Goal: Transaction & Acquisition: Purchase product/service

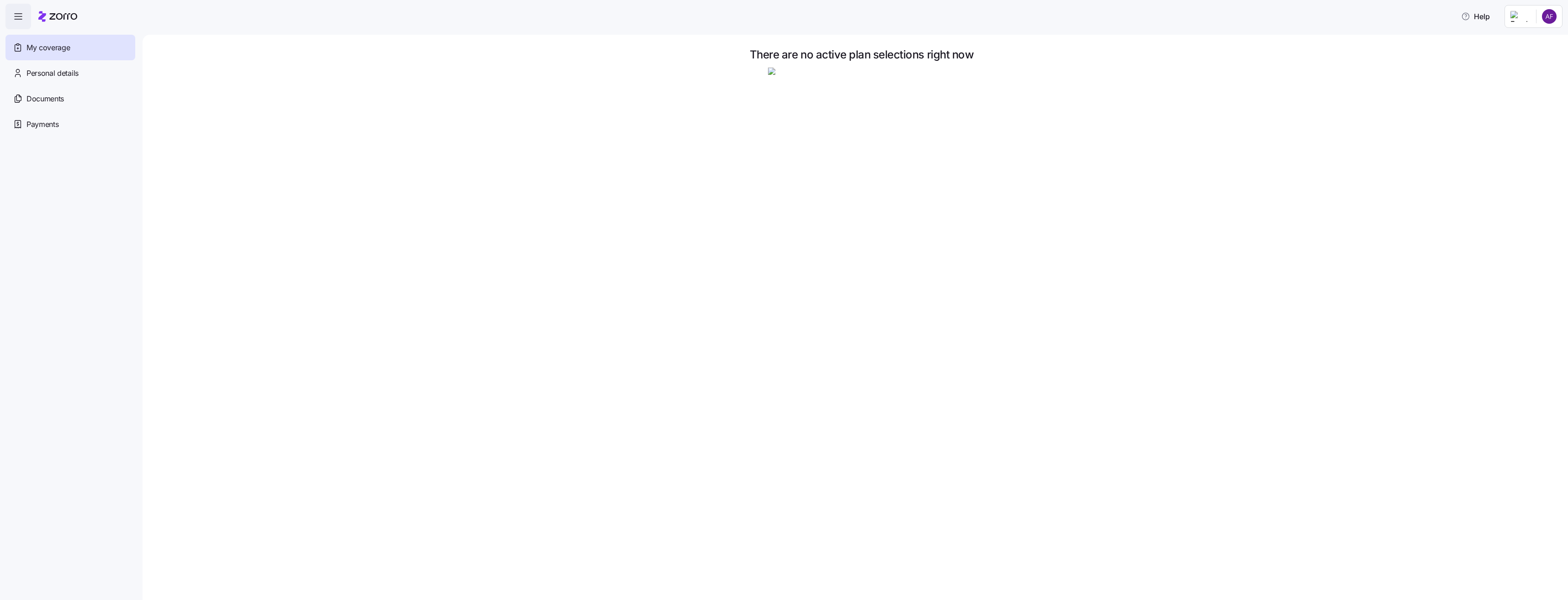
drag, startPoint x: 71, startPoint y: 45, endPoint x: 70, endPoint y: 52, distance: 7.1
click at [71, 47] on div "My coverage" at bounding box center [70, 47] width 130 height 26
click at [68, 75] on span "Personal details" at bounding box center [52, 73] width 52 height 11
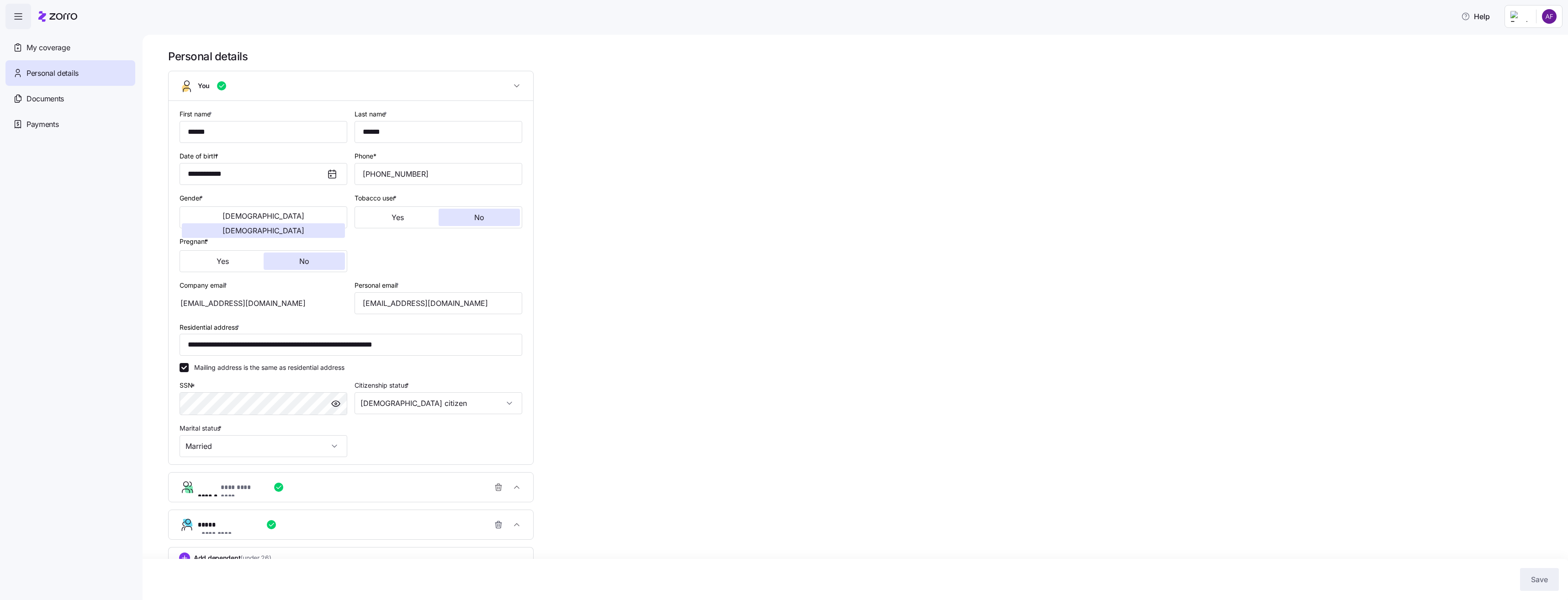
drag, startPoint x: 741, startPoint y: 349, endPoint x: 750, endPoint y: 349, distance: 9.0
click at [743, 347] on div "**********" at bounding box center [861, 328] width 1387 height 557
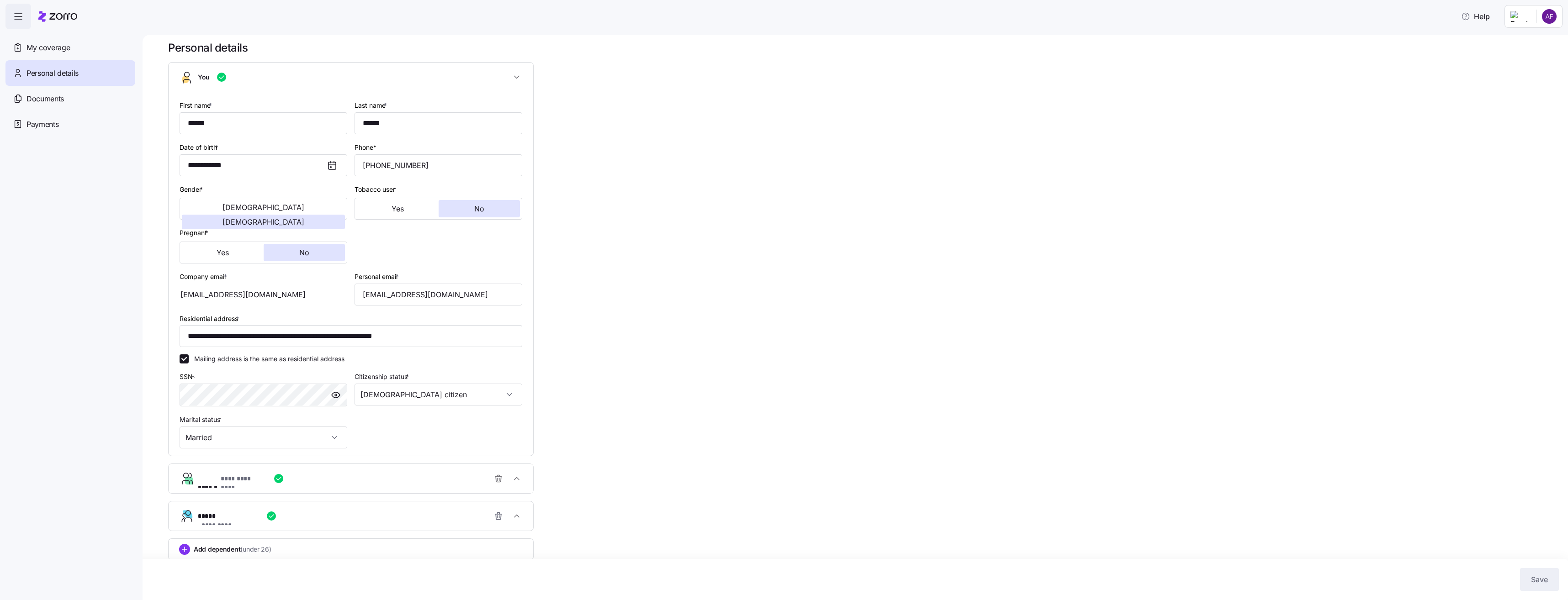
scroll to position [17, 0]
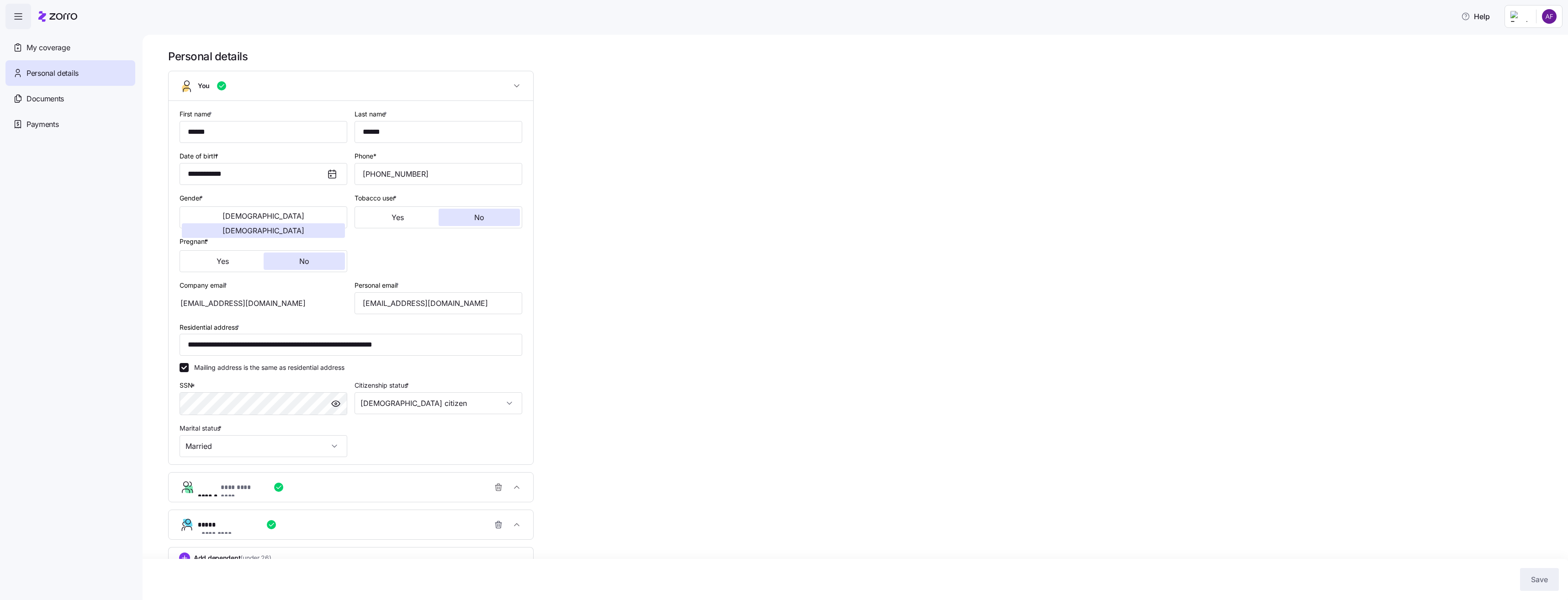
scroll to position [17, 0]
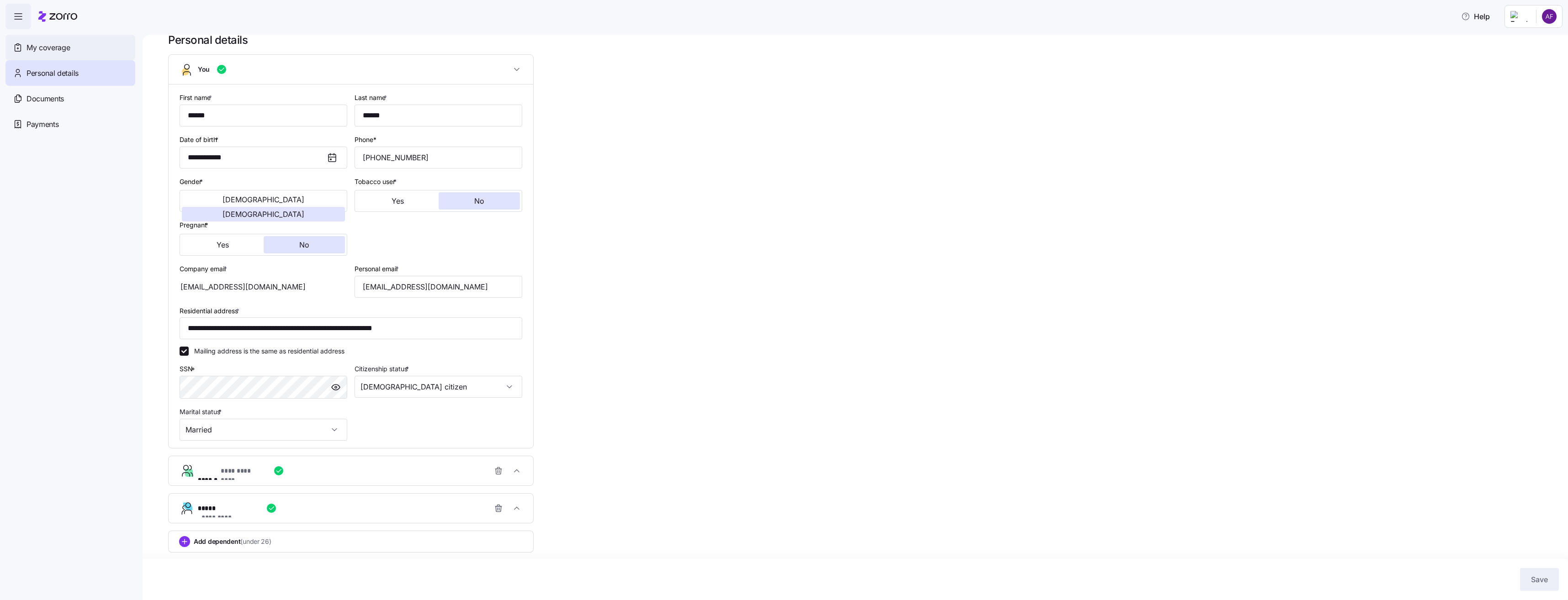
click at [54, 47] on span "My coverage" at bounding box center [48, 47] width 43 height 11
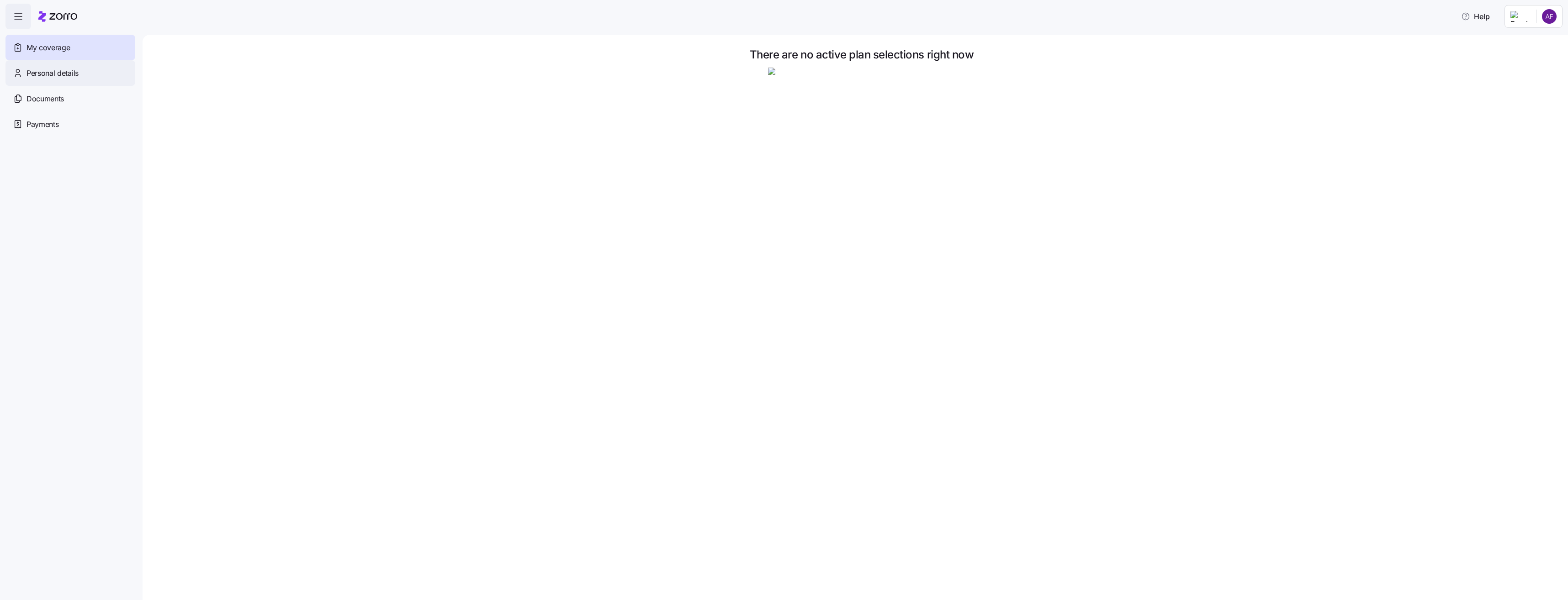
click at [44, 68] on span "Personal details" at bounding box center [52, 73] width 52 height 11
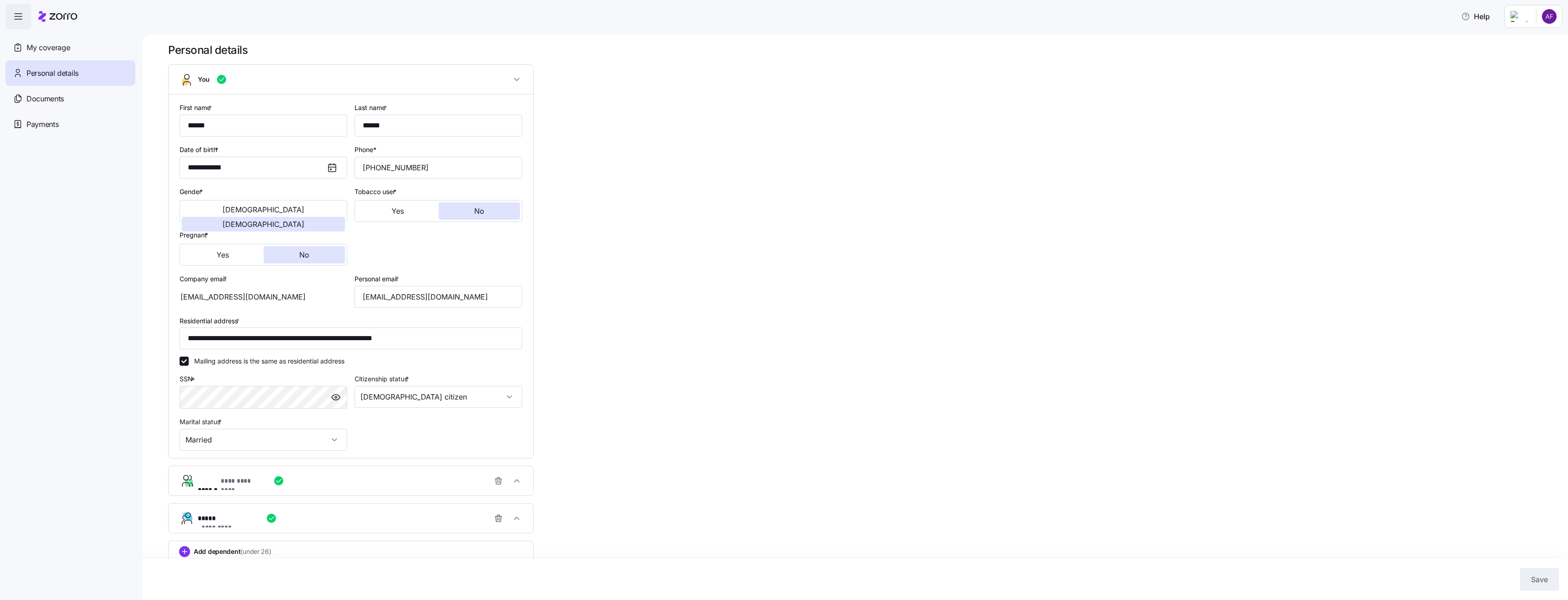
scroll to position [17, 0]
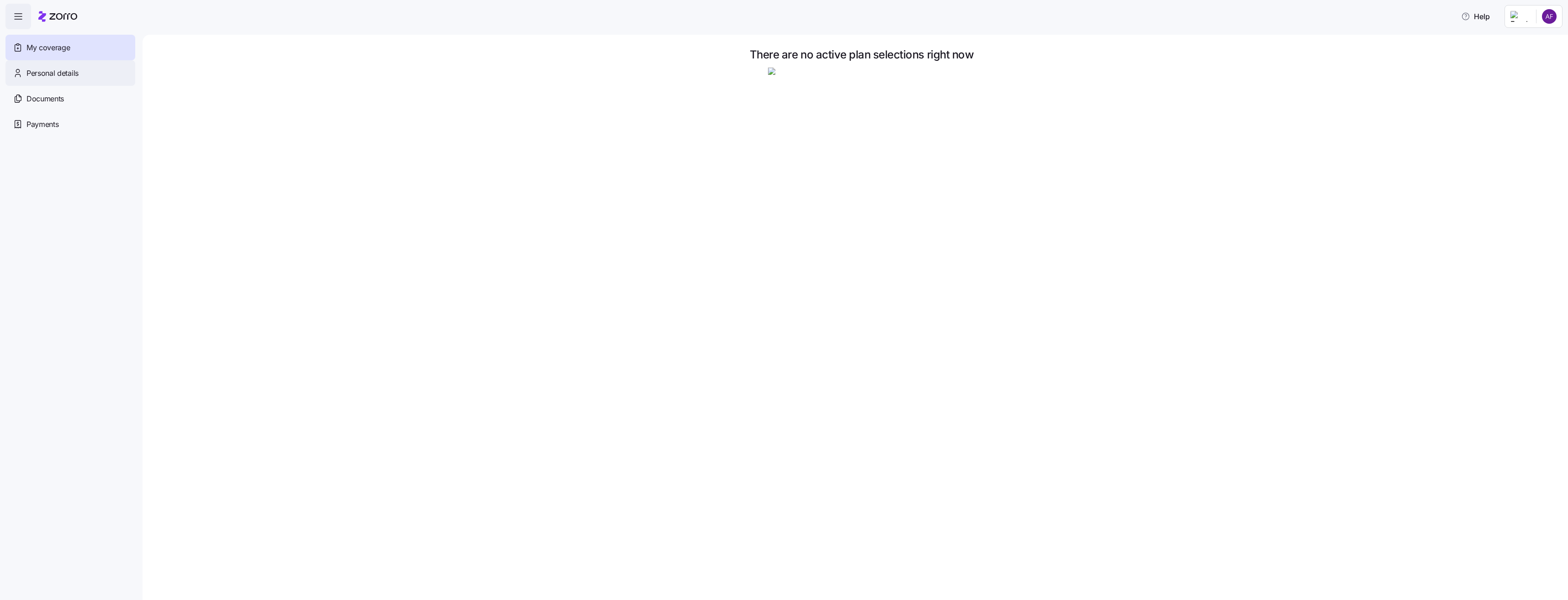
click at [66, 75] on span "Personal details" at bounding box center [52, 73] width 52 height 11
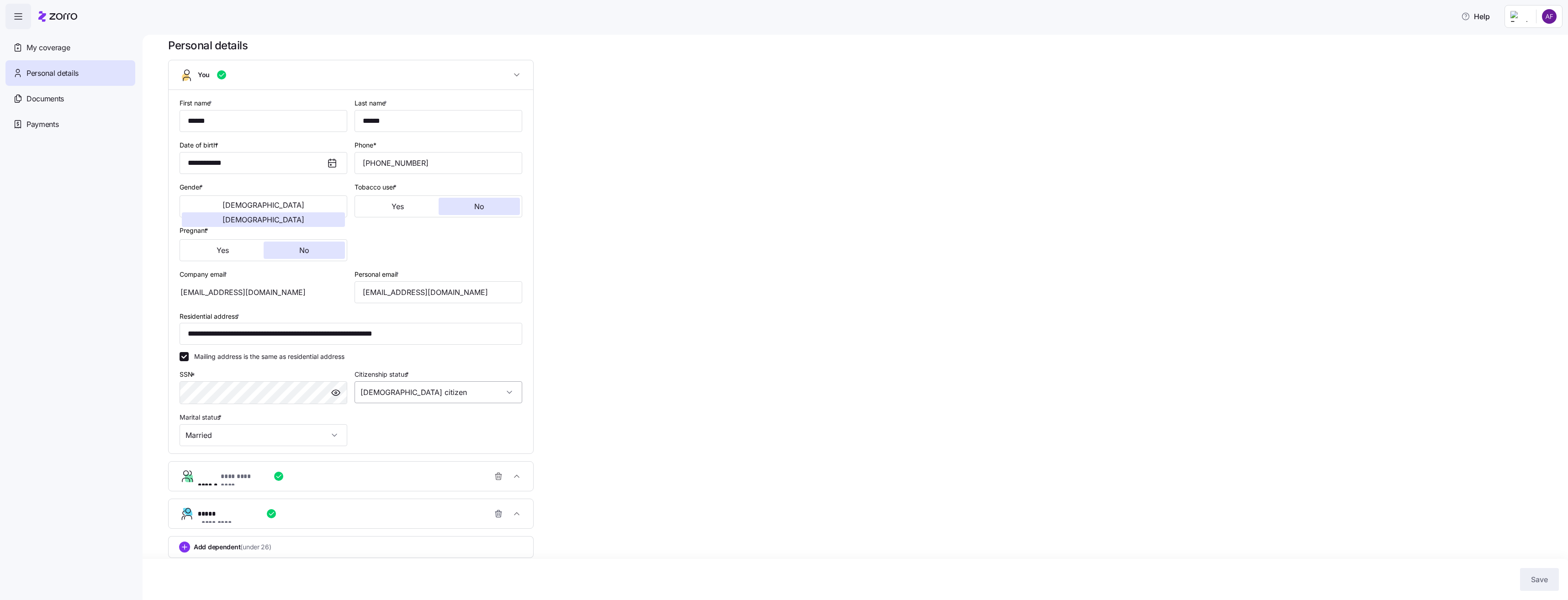
scroll to position [17, 0]
click at [575, 125] on div "**********" at bounding box center [861, 311] width 1387 height 557
click at [52, 96] on span "Documents" at bounding box center [45, 99] width 38 height 11
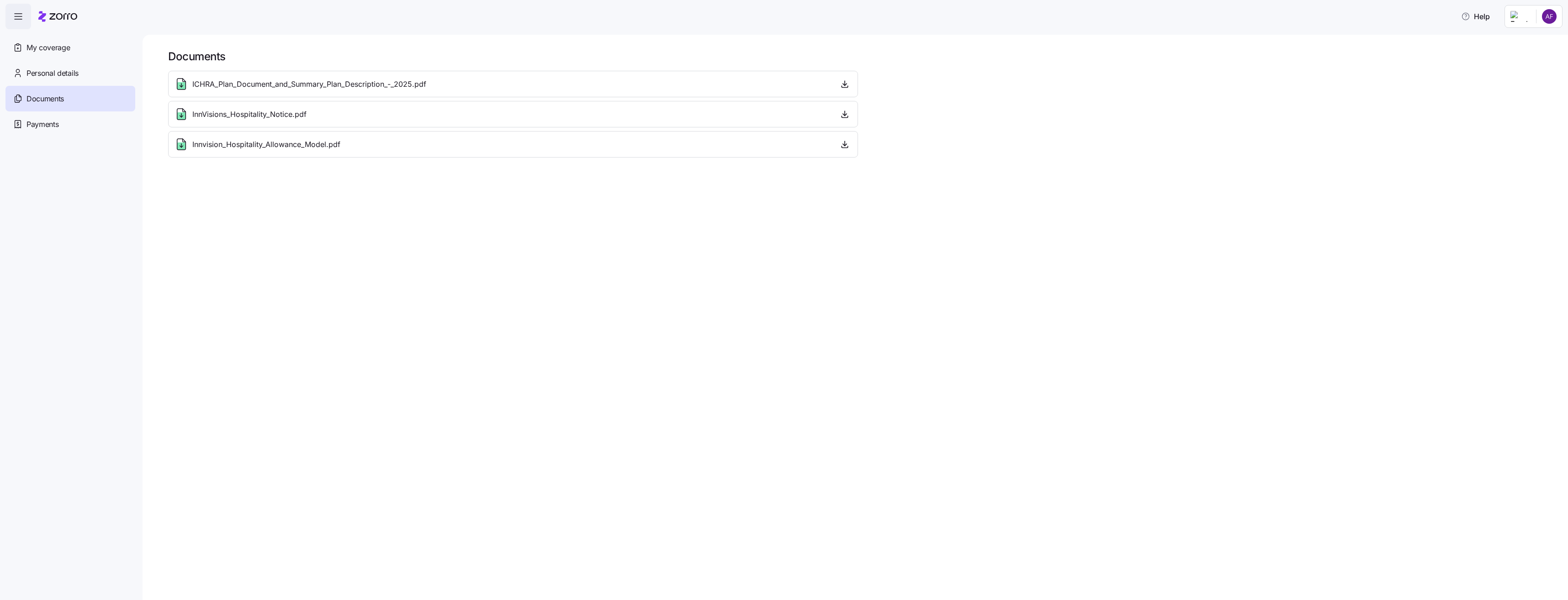
click at [51, 47] on span "My coverage" at bounding box center [48, 47] width 43 height 11
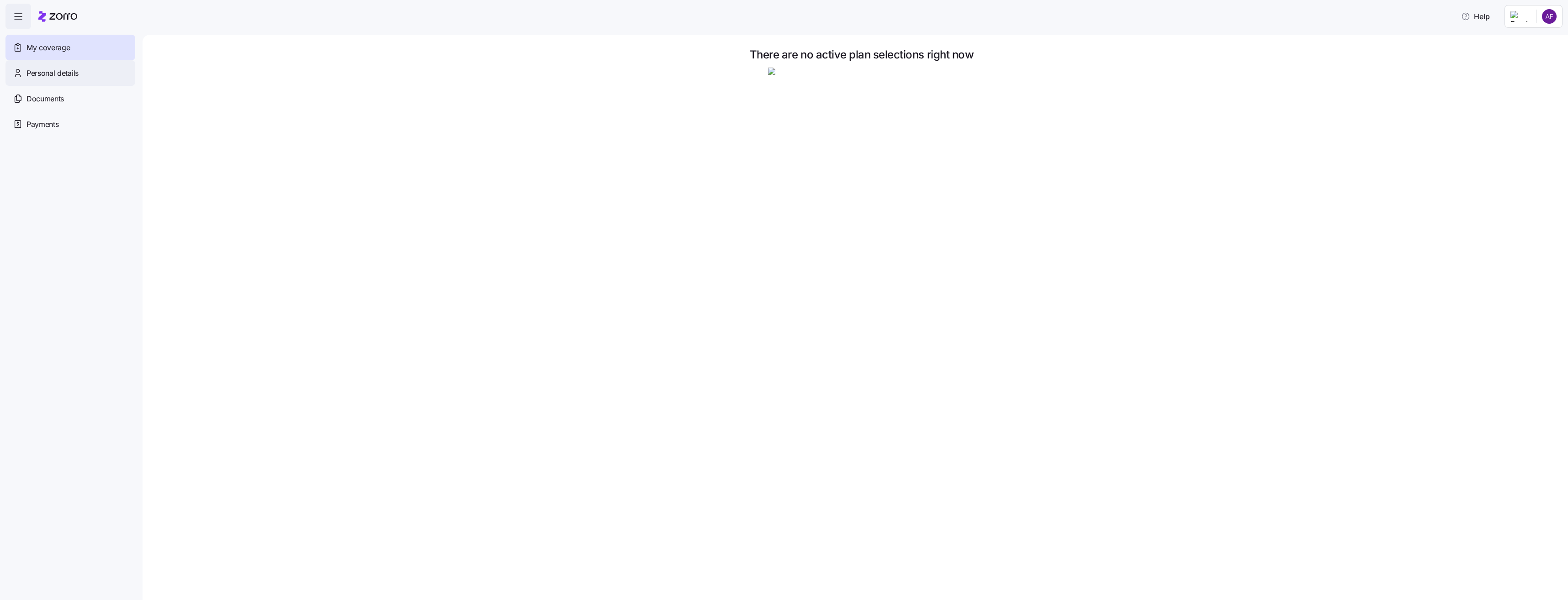
click at [47, 68] on span "Personal details" at bounding box center [52, 73] width 52 height 11
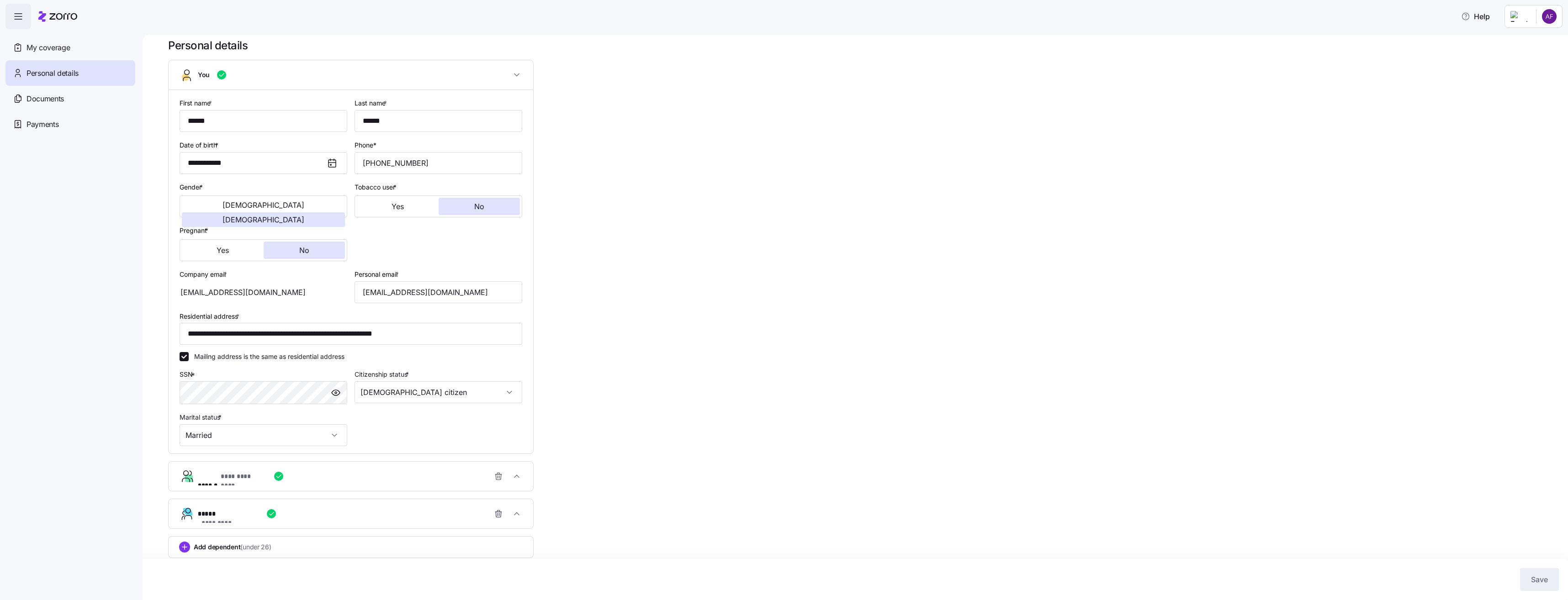
scroll to position [17, 0]
click at [76, 74] on span "Personal details" at bounding box center [52, 73] width 52 height 11
click at [82, 50] on div "My coverage" at bounding box center [70, 47] width 130 height 26
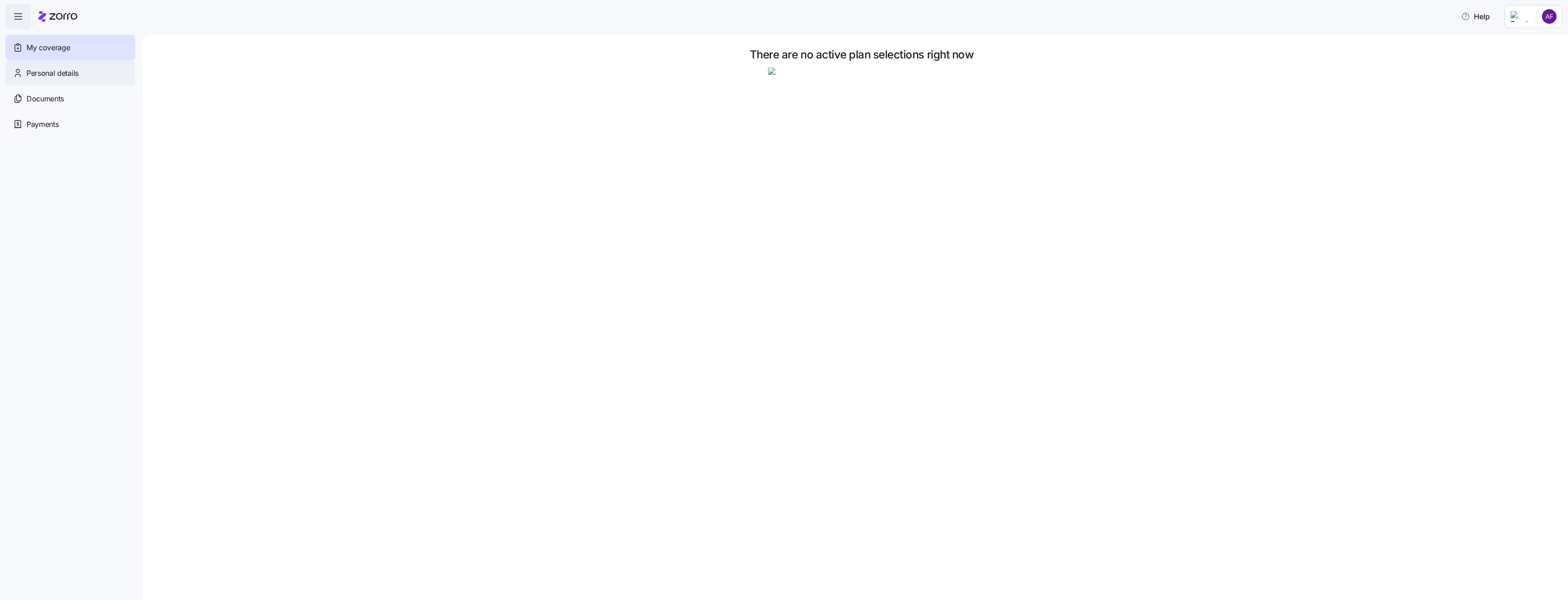
click at [71, 73] on span "Personal details" at bounding box center [52, 73] width 52 height 11
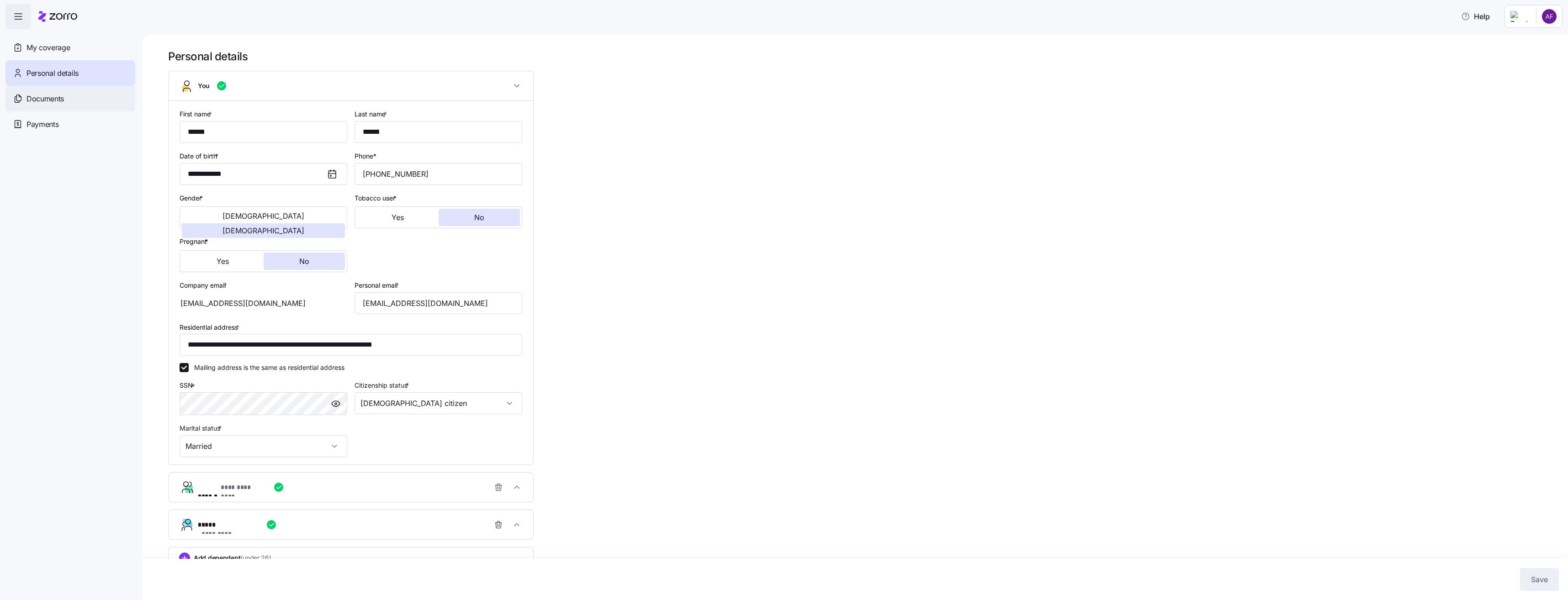
click at [61, 101] on span "Documents" at bounding box center [45, 99] width 38 height 11
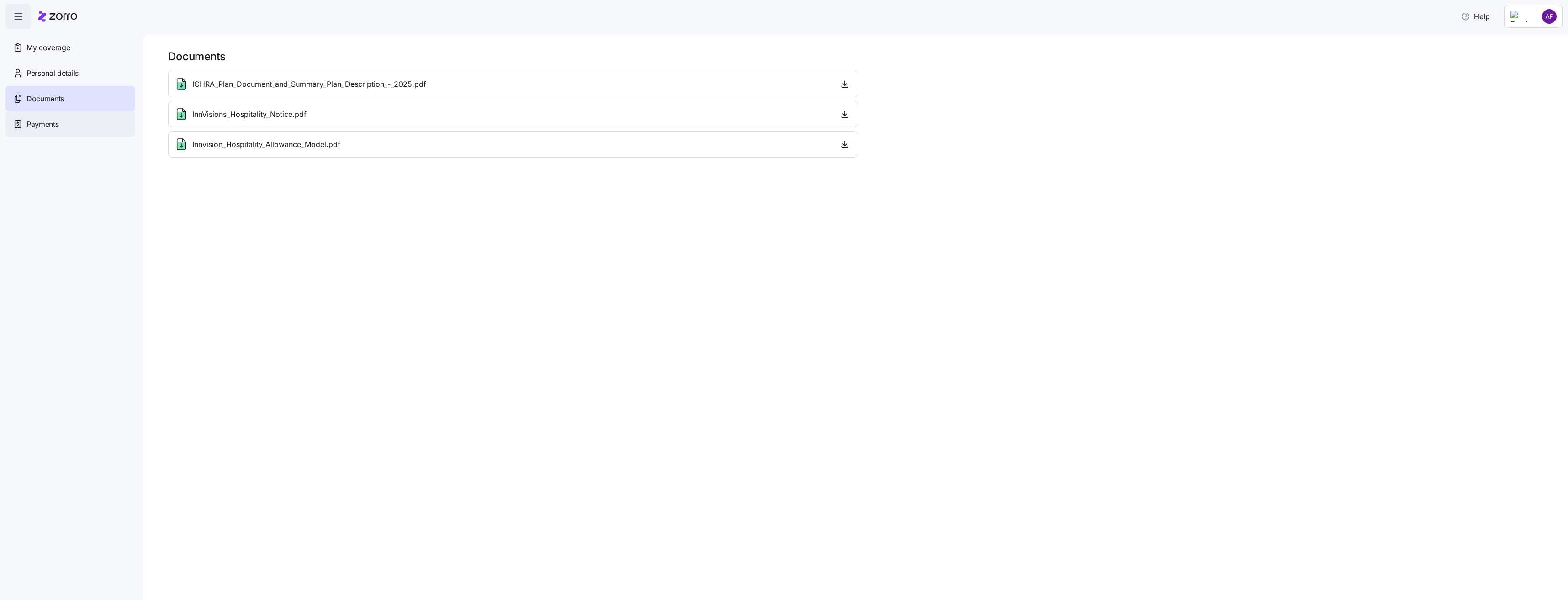
click at [66, 126] on div "Payments" at bounding box center [70, 124] width 130 height 26
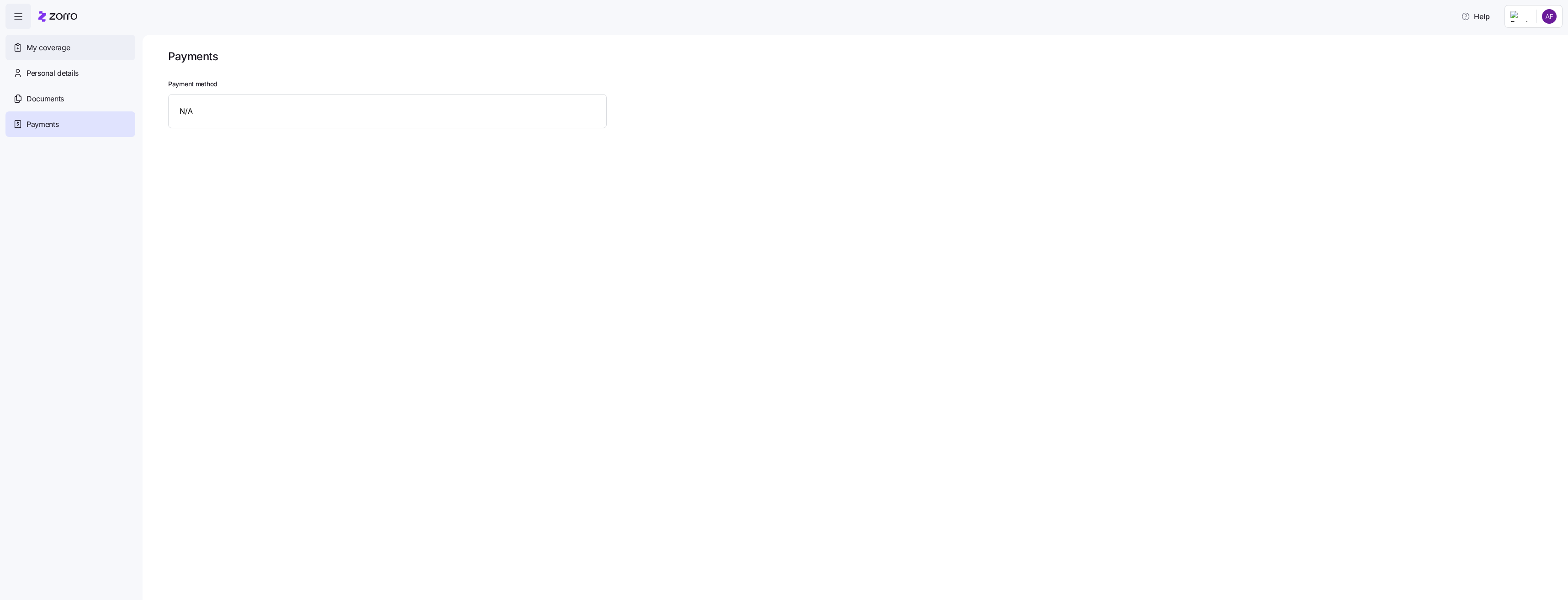
click at [68, 48] on span "My coverage" at bounding box center [48, 47] width 43 height 11
click at [465, 309] on div "There are no active plan selections right now" at bounding box center [854, 317] width 1425 height 566
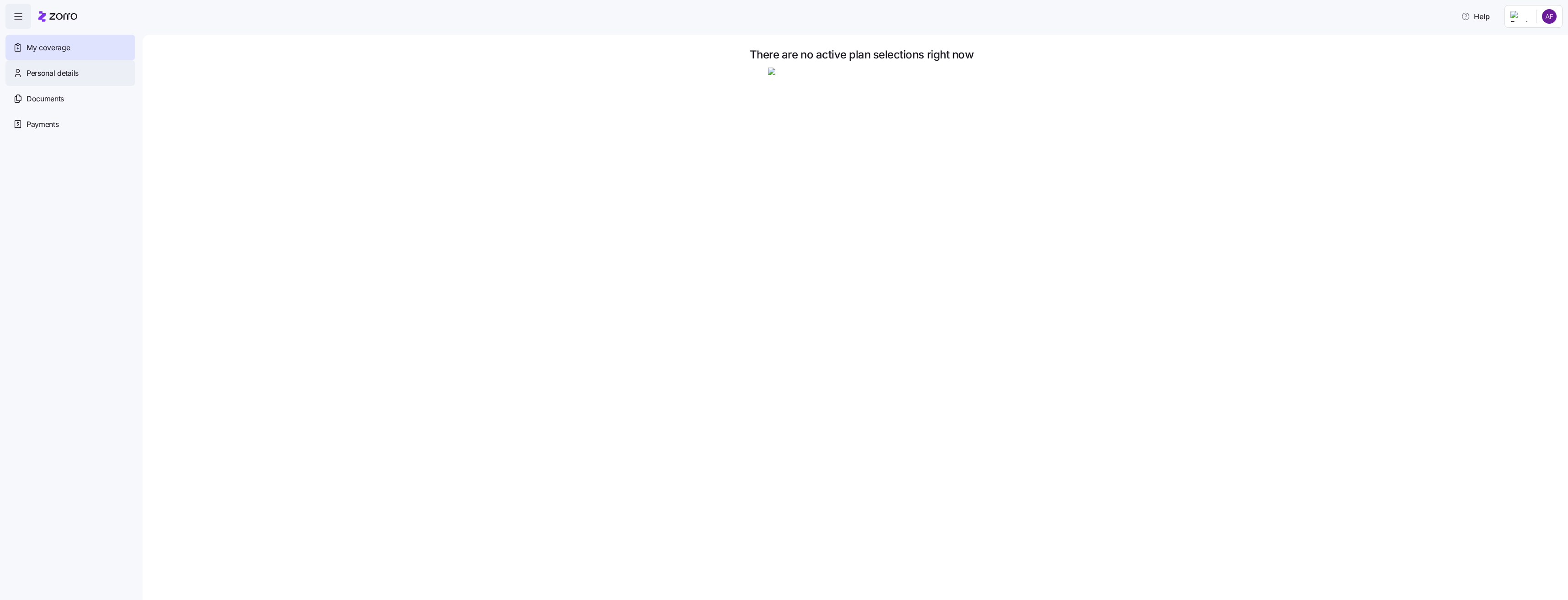
click at [77, 75] on span "Personal details" at bounding box center [52, 73] width 52 height 11
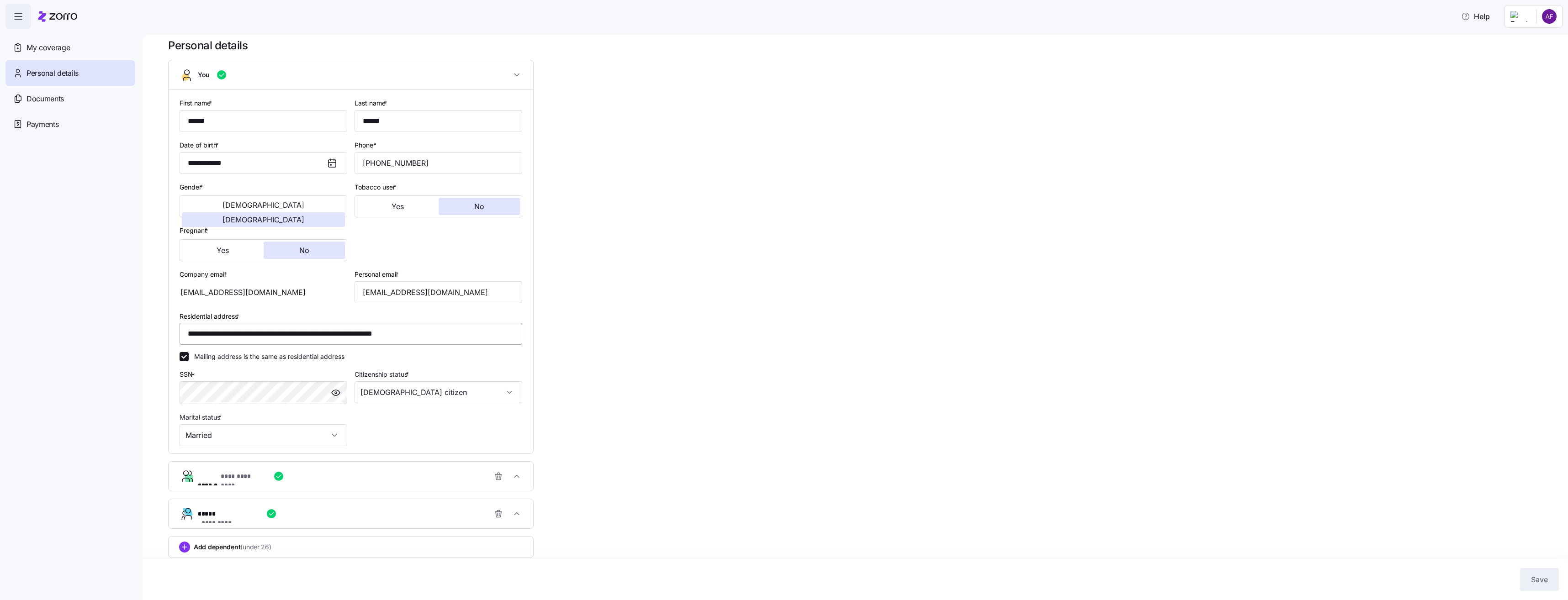
scroll to position [17, 0]
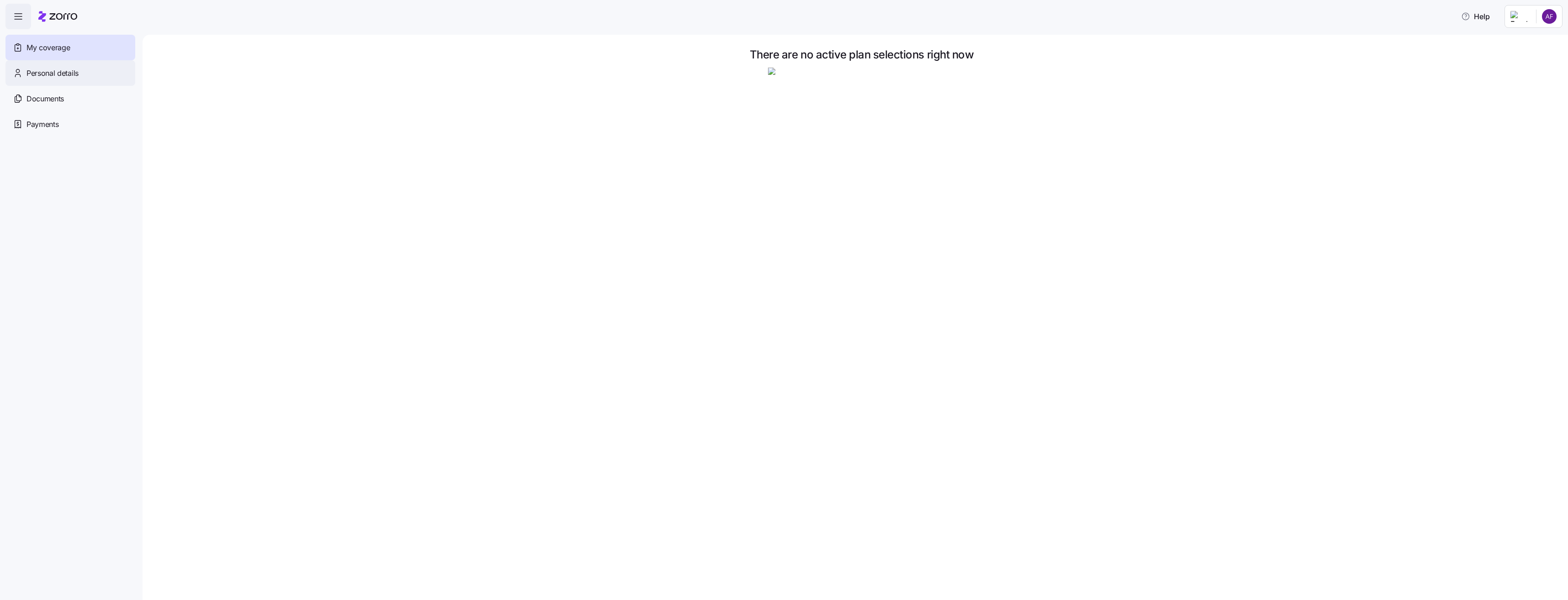
click at [73, 73] on span "Personal details" at bounding box center [52, 73] width 52 height 11
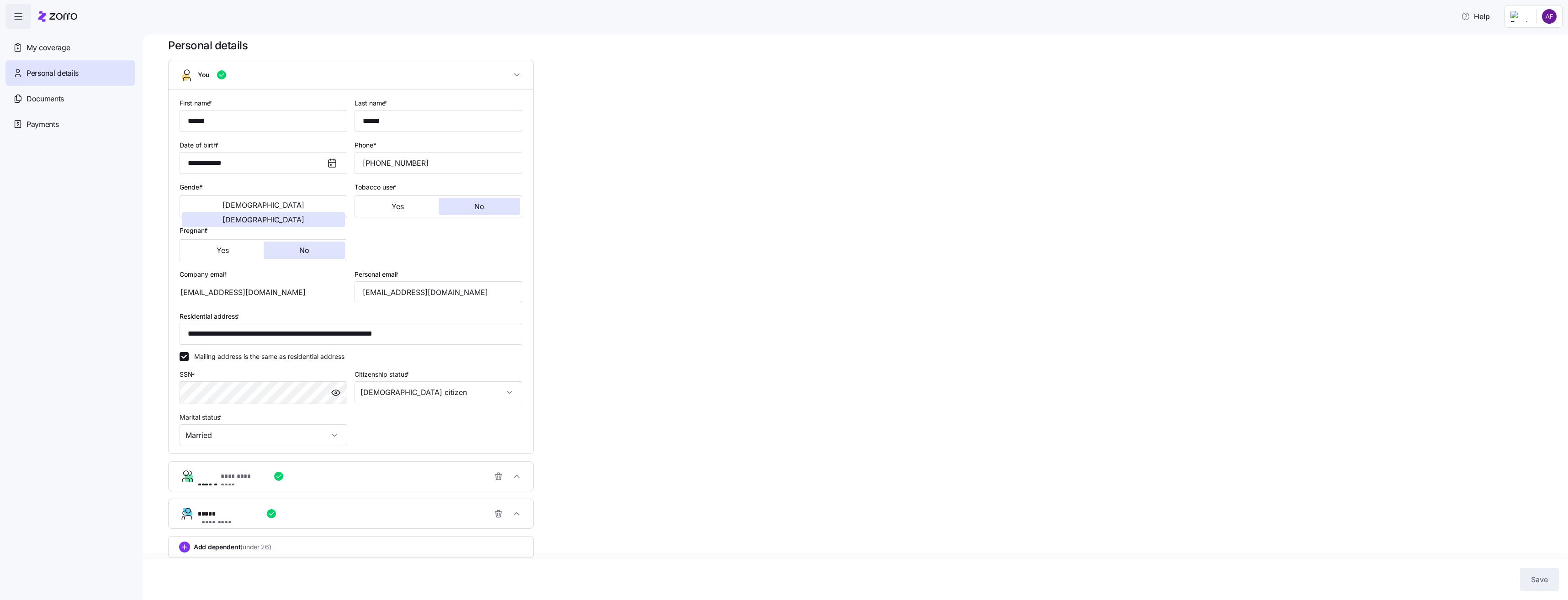
scroll to position [17, 0]
click at [617, 181] on div "**********" at bounding box center [861, 311] width 1387 height 557
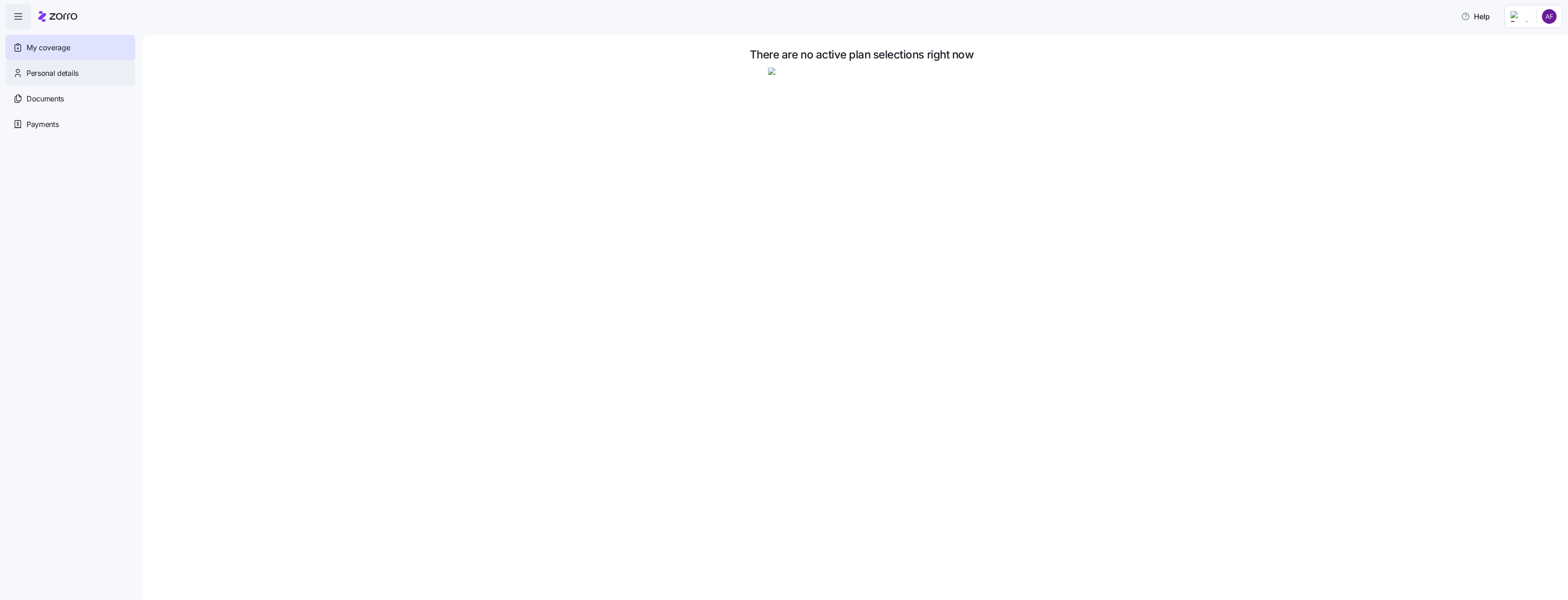
click at [32, 69] on span "Personal details" at bounding box center [52, 73] width 52 height 11
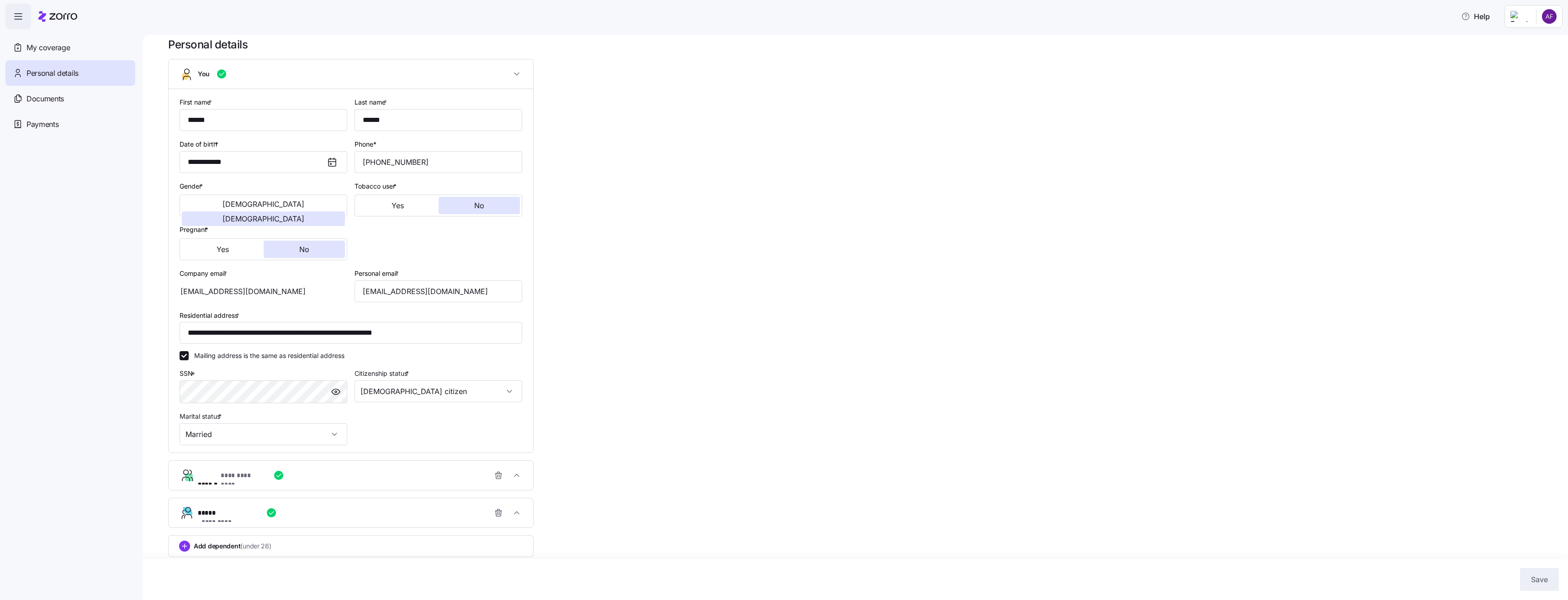
scroll to position [17, 0]
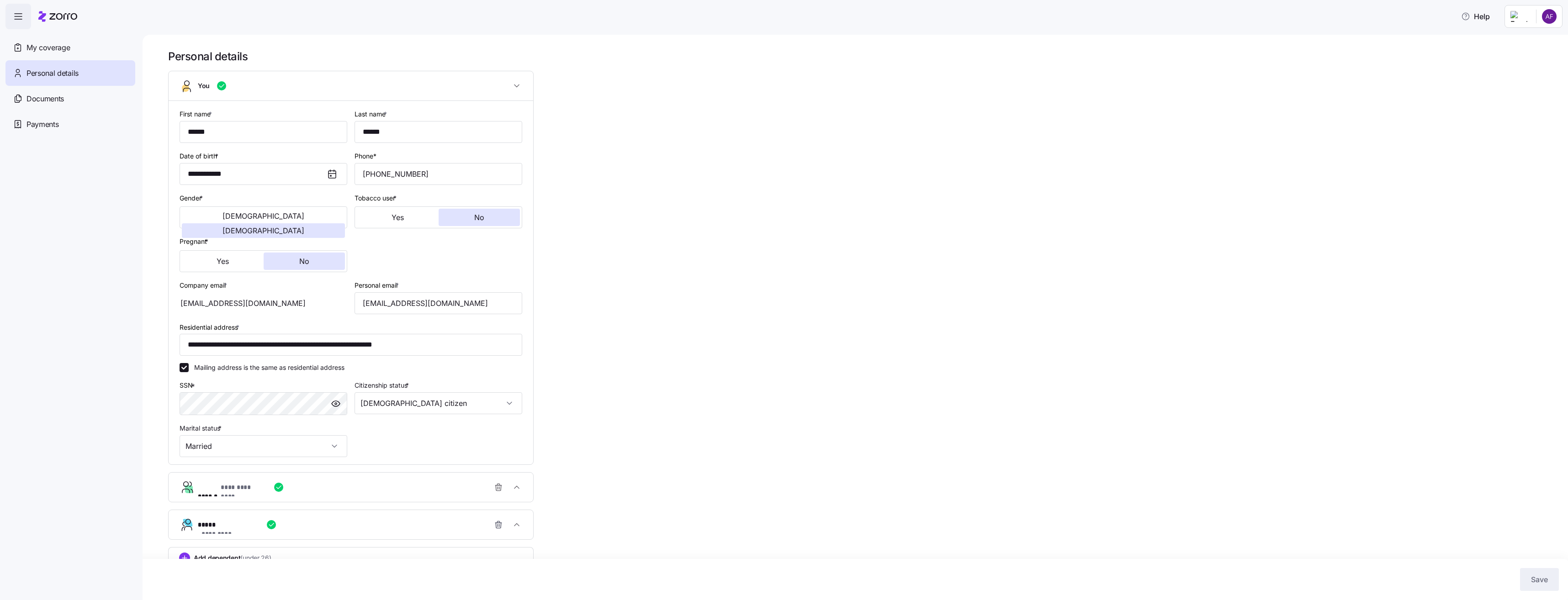
scroll to position [17, 0]
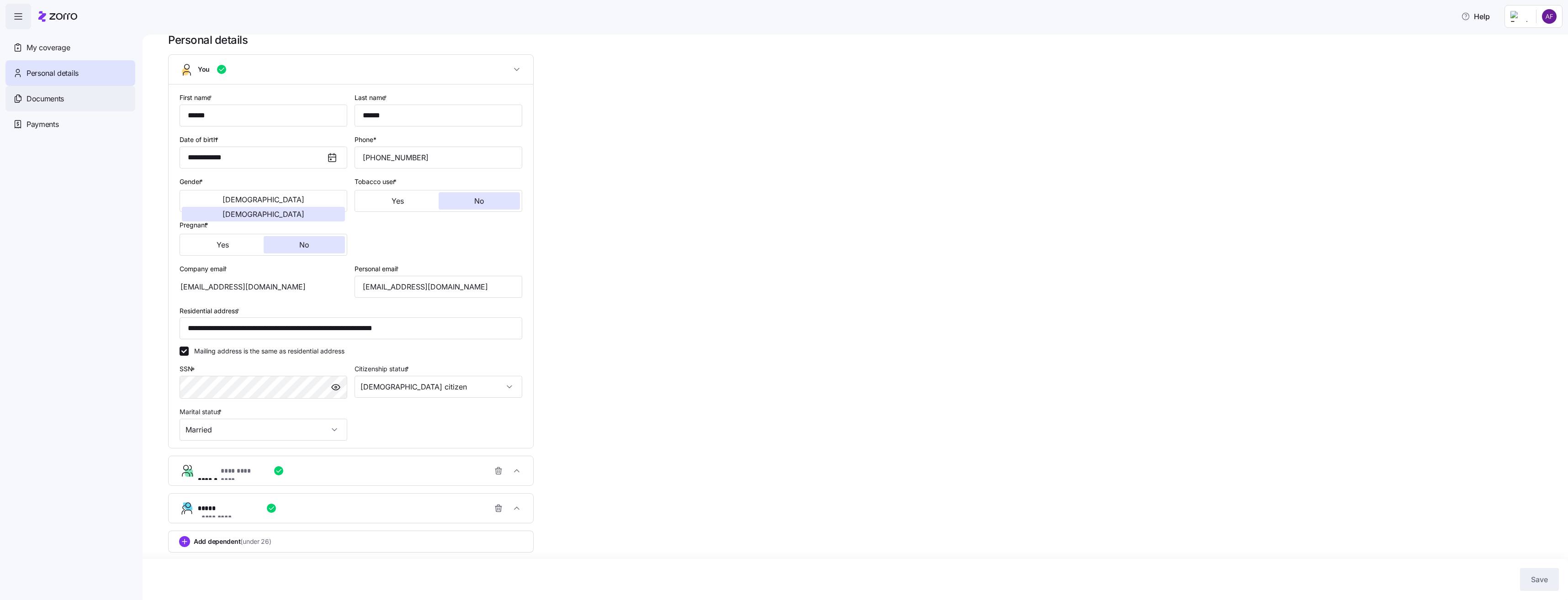
click at [66, 104] on div "Documents" at bounding box center [70, 98] width 130 height 26
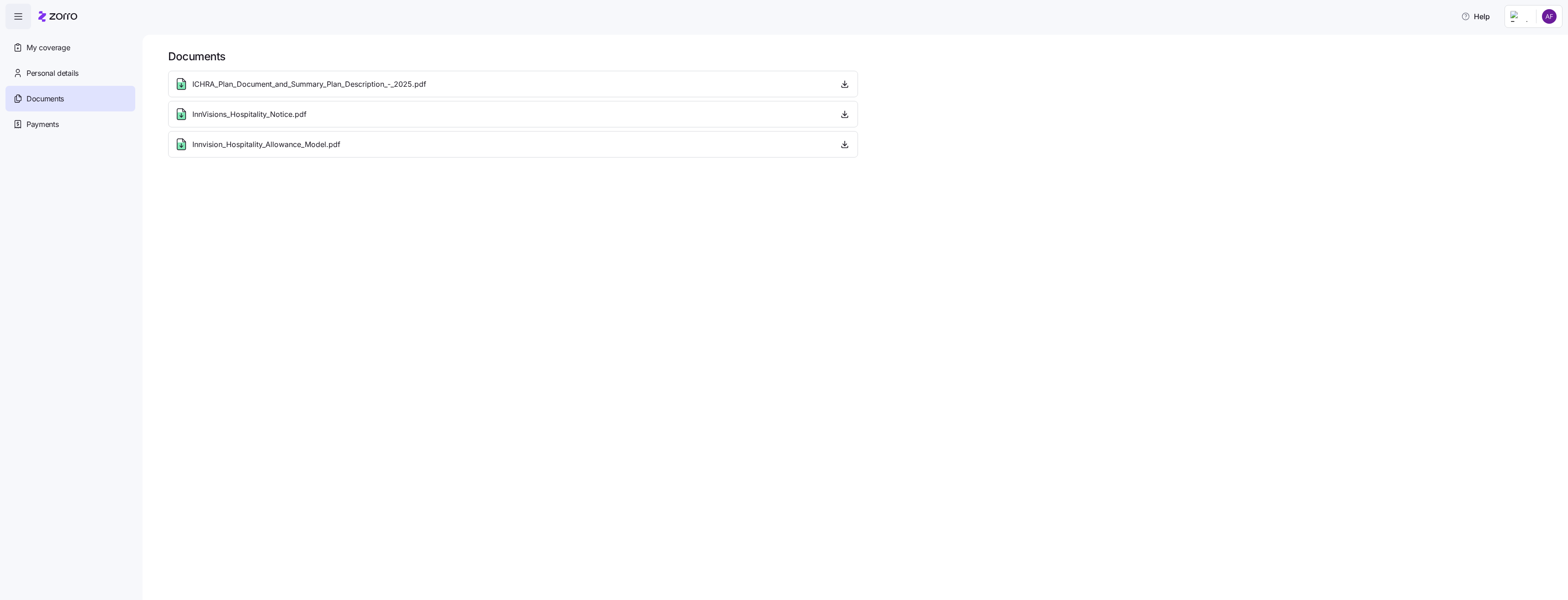
click at [61, 72] on span "Personal details" at bounding box center [52, 73] width 52 height 11
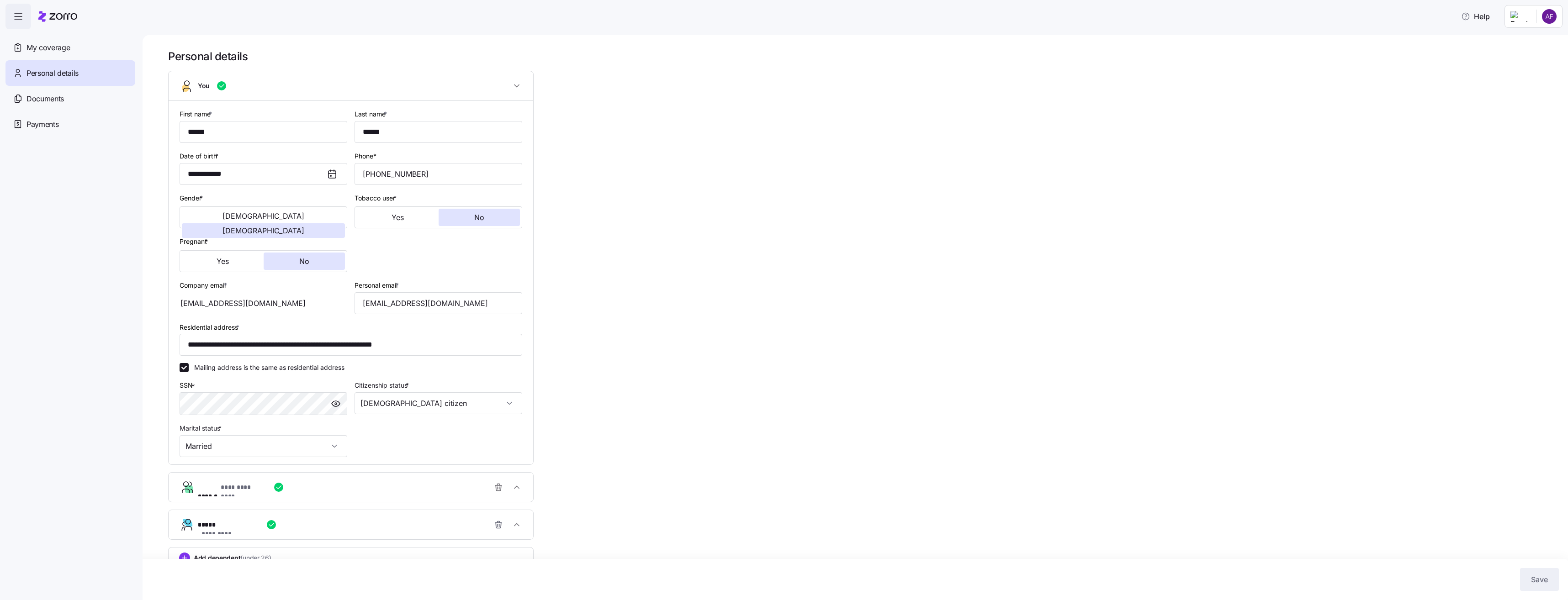
click at [834, 223] on div "**********" at bounding box center [861, 328] width 1387 height 557
click at [501, 487] on icon "button" at bounding box center [499, 488] width 6 height 6
click at [497, 520] on icon "button" at bounding box center [497, 518] width 0 height 2
click at [1539, 575] on span "Save" at bounding box center [1539, 580] width 17 height 11
click at [679, 305] on div "**********" at bounding box center [861, 305] width 1387 height 511
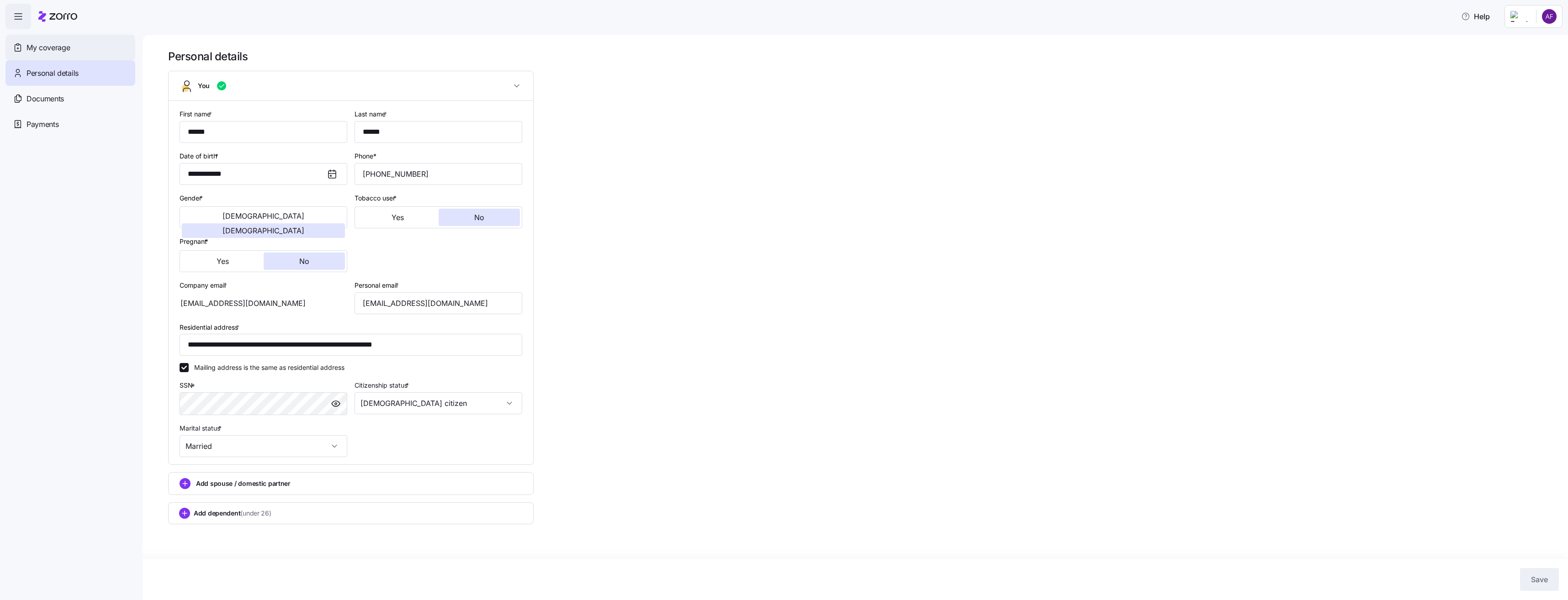
click at [62, 48] on span "My coverage" at bounding box center [48, 47] width 43 height 11
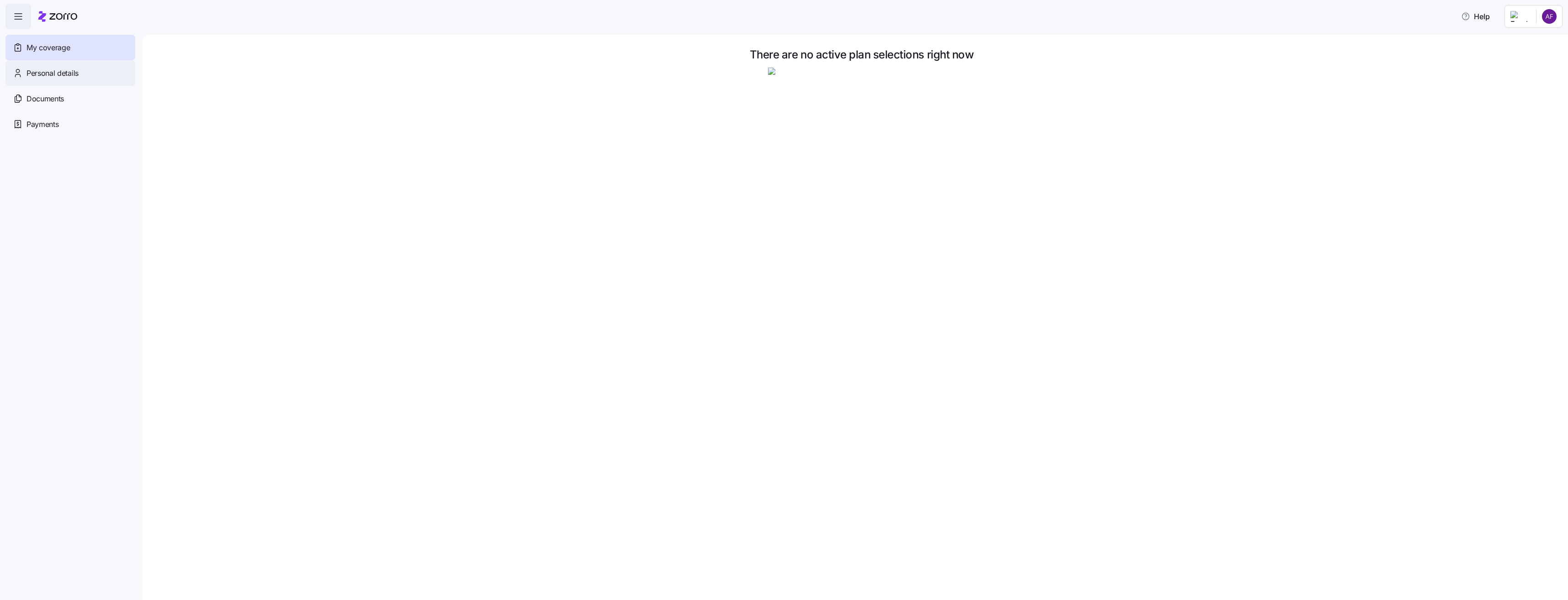
click at [76, 71] on span "Personal details" at bounding box center [52, 73] width 52 height 11
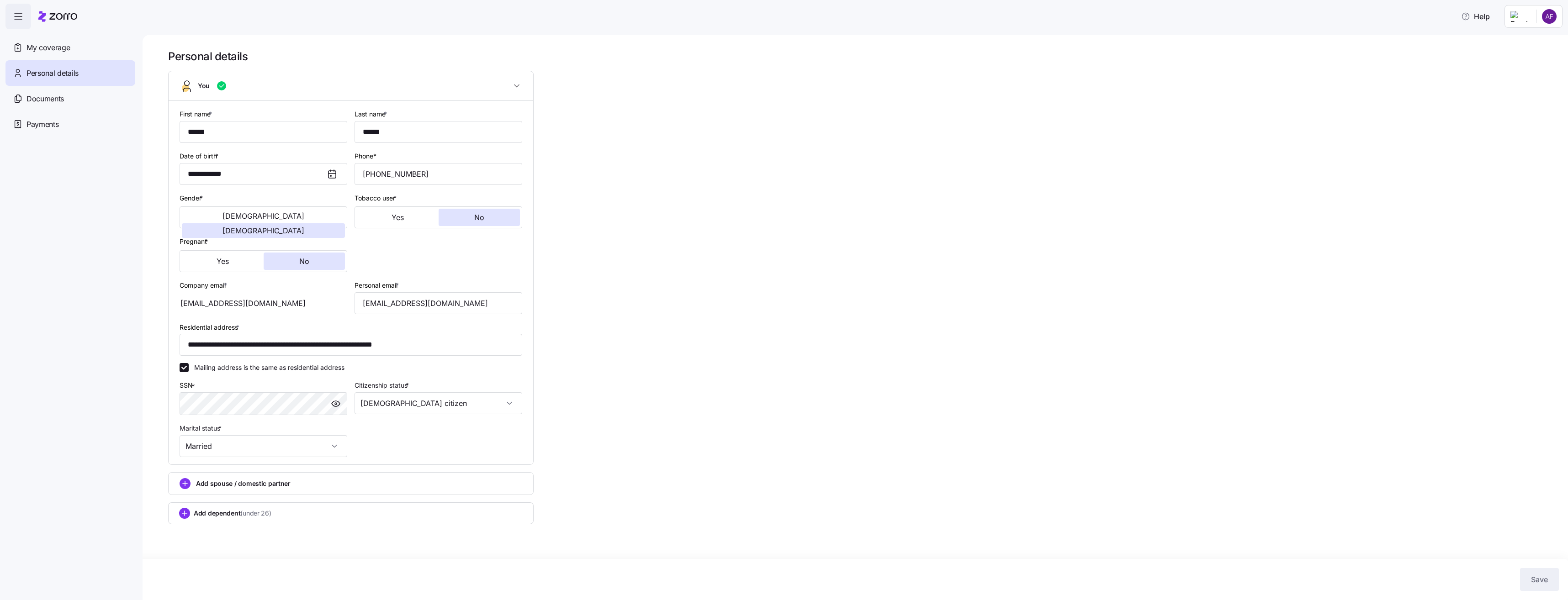
click at [629, 492] on div "**********" at bounding box center [861, 305] width 1387 height 511
click at [673, 392] on div "**********" at bounding box center [861, 305] width 1387 height 511
click at [779, 435] on div "**********" at bounding box center [861, 305] width 1387 height 511
click at [905, 491] on div "**********" at bounding box center [861, 305] width 1387 height 511
click at [573, 470] on div "**********" at bounding box center [861, 305] width 1387 height 511
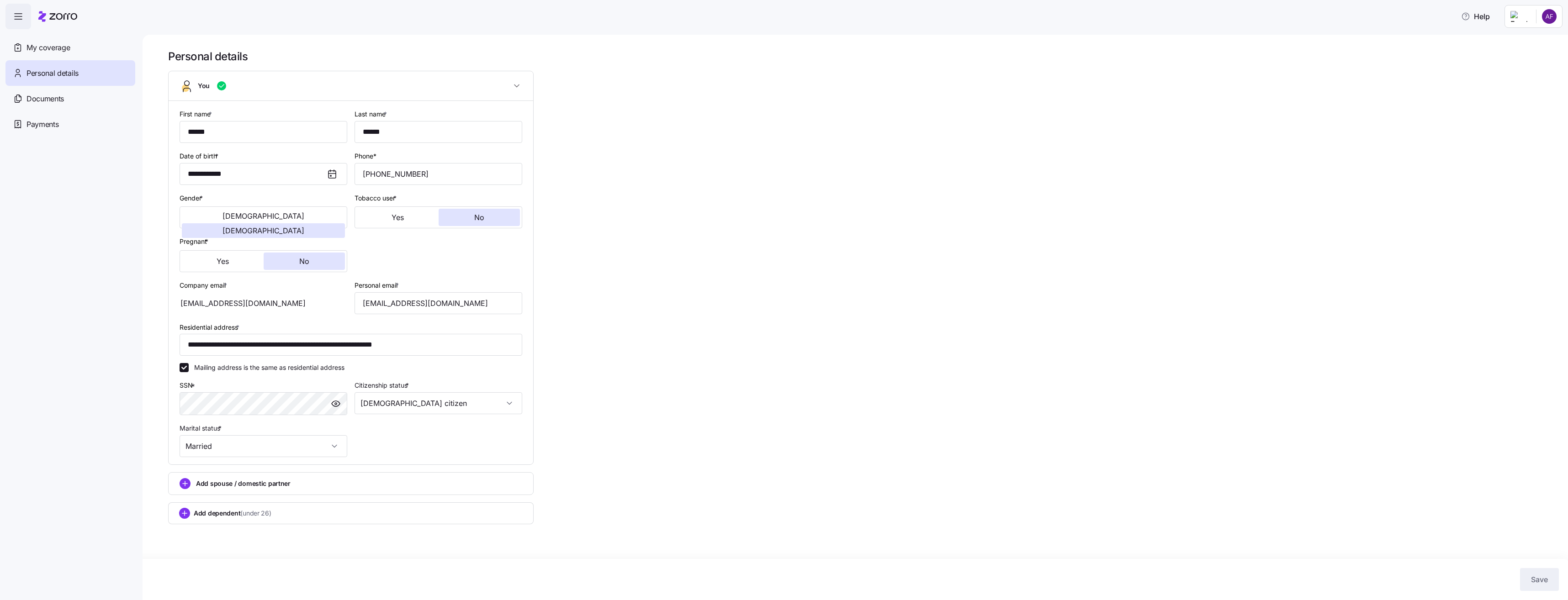
click at [72, 75] on span "Personal details" at bounding box center [52, 73] width 52 height 11
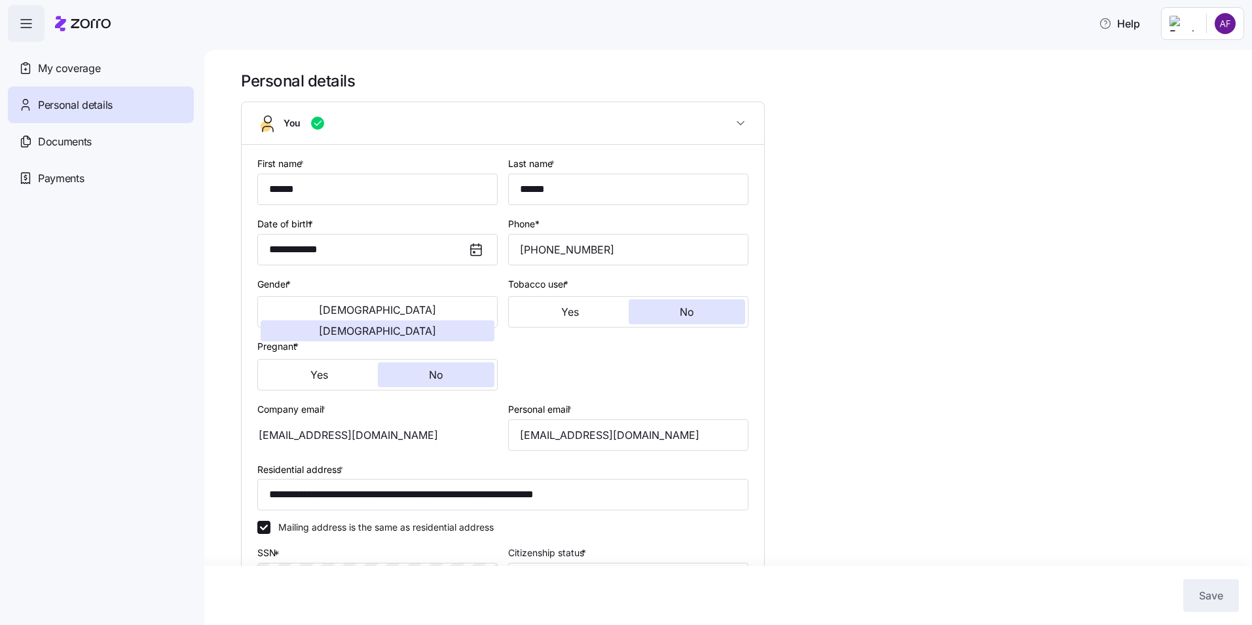
click at [830, 319] on div "**********" at bounding box center [737, 437] width 993 height 733
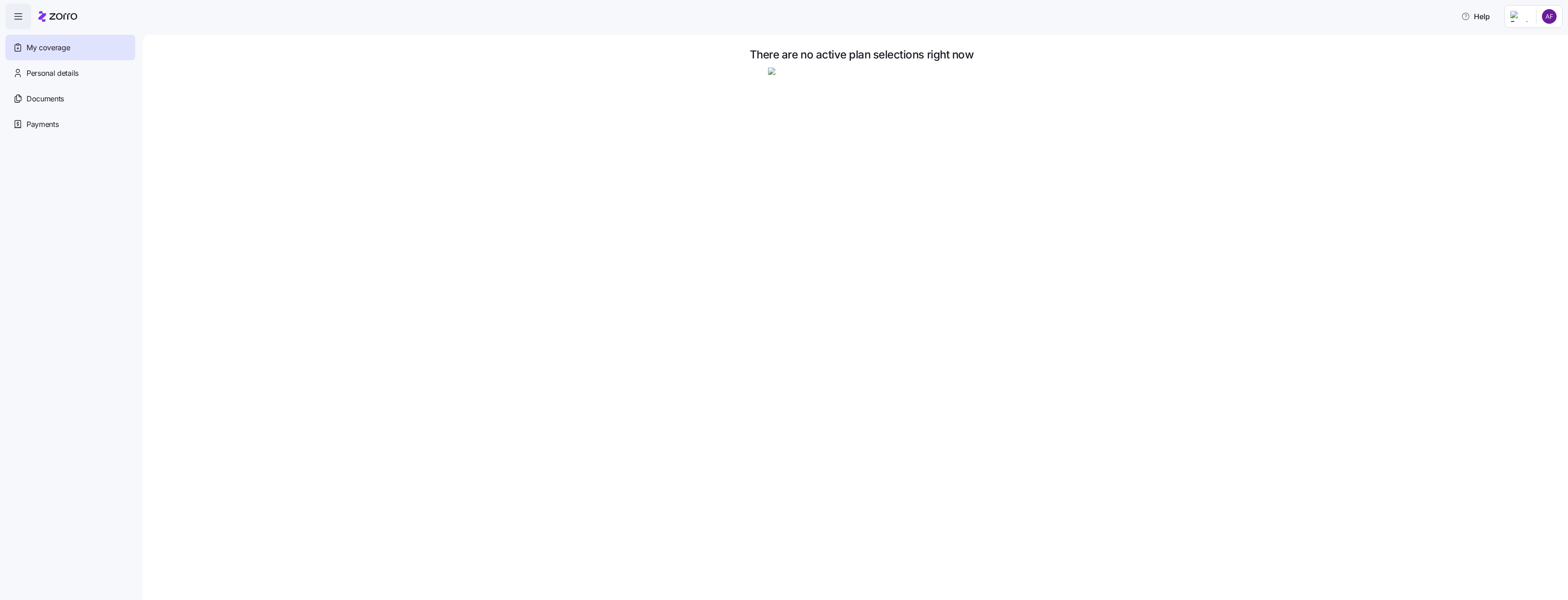
click at [22, 20] on icon "button" at bounding box center [18, 17] width 11 height 11
click at [22, 46] on icon at bounding box center [17, 47] width 10 height 11
click at [18, 76] on icon at bounding box center [17, 73] width 10 height 11
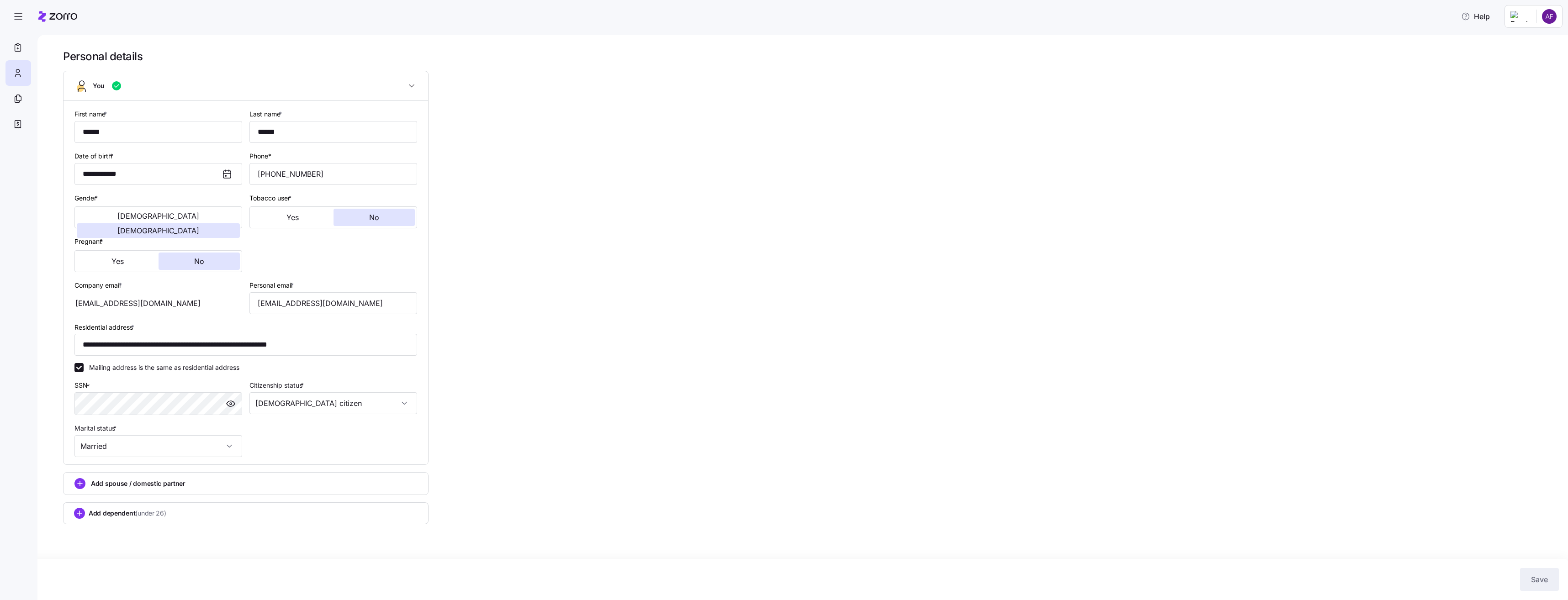
click at [816, 172] on div "**********" at bounding box center [808, 305] width 1492 height 511
click at [833, 345] on div "**********" at bounding box center [808, 305] width 1492 height 511
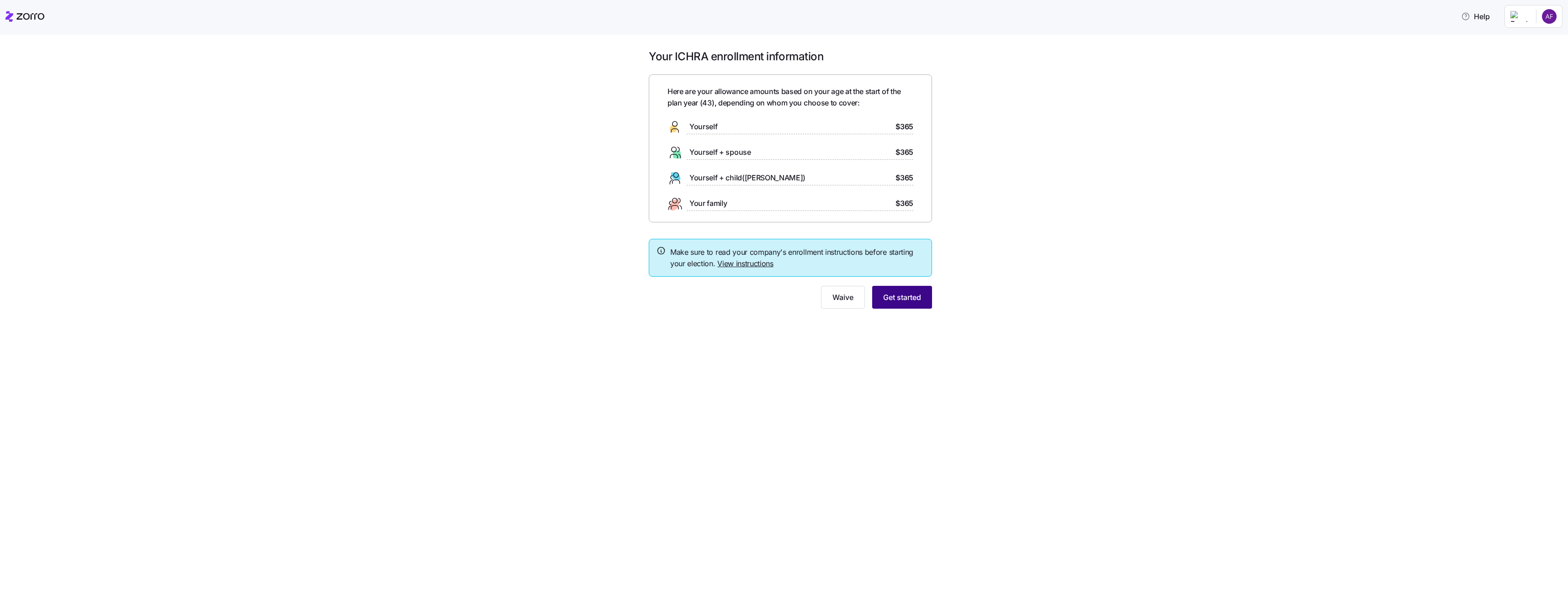
click at [915, 303] on span "Get started" at bounding box center [902, 297] width 38 height 11
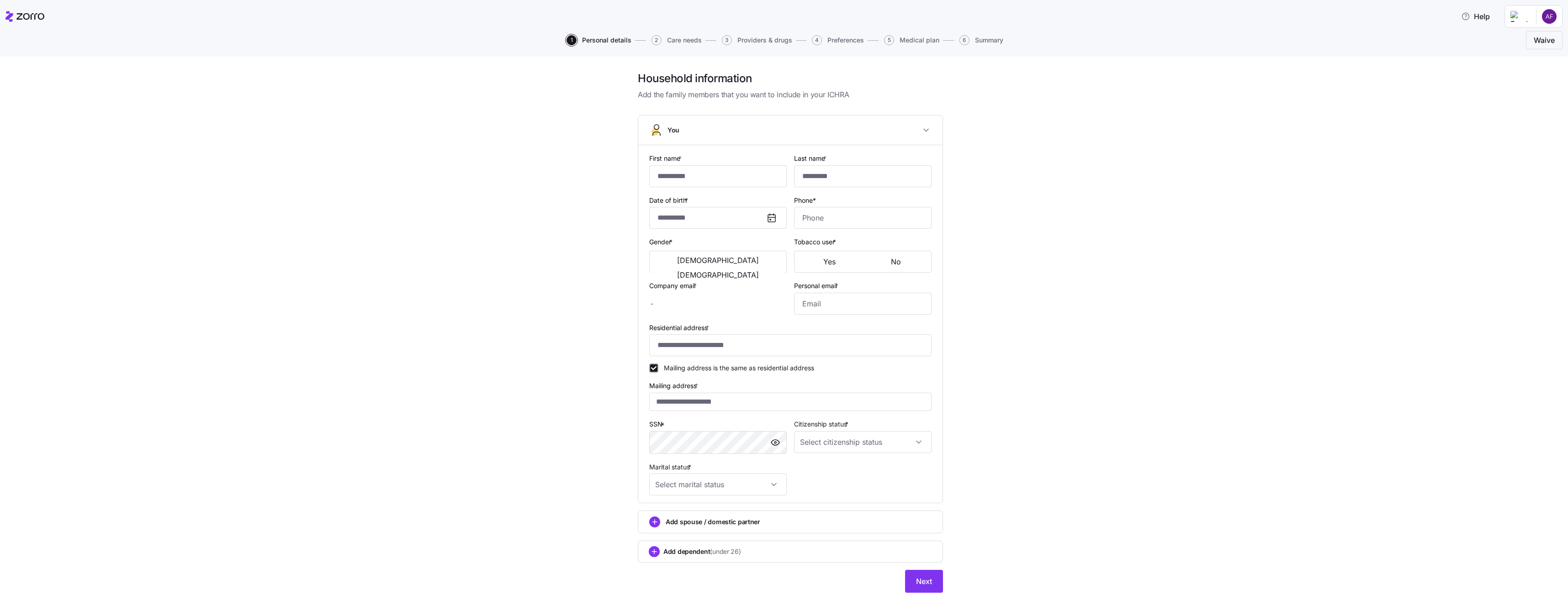
type input "******"
type input "[EMAIL_ADDRESS][DOMAIN_NAME]"
type input "**********"
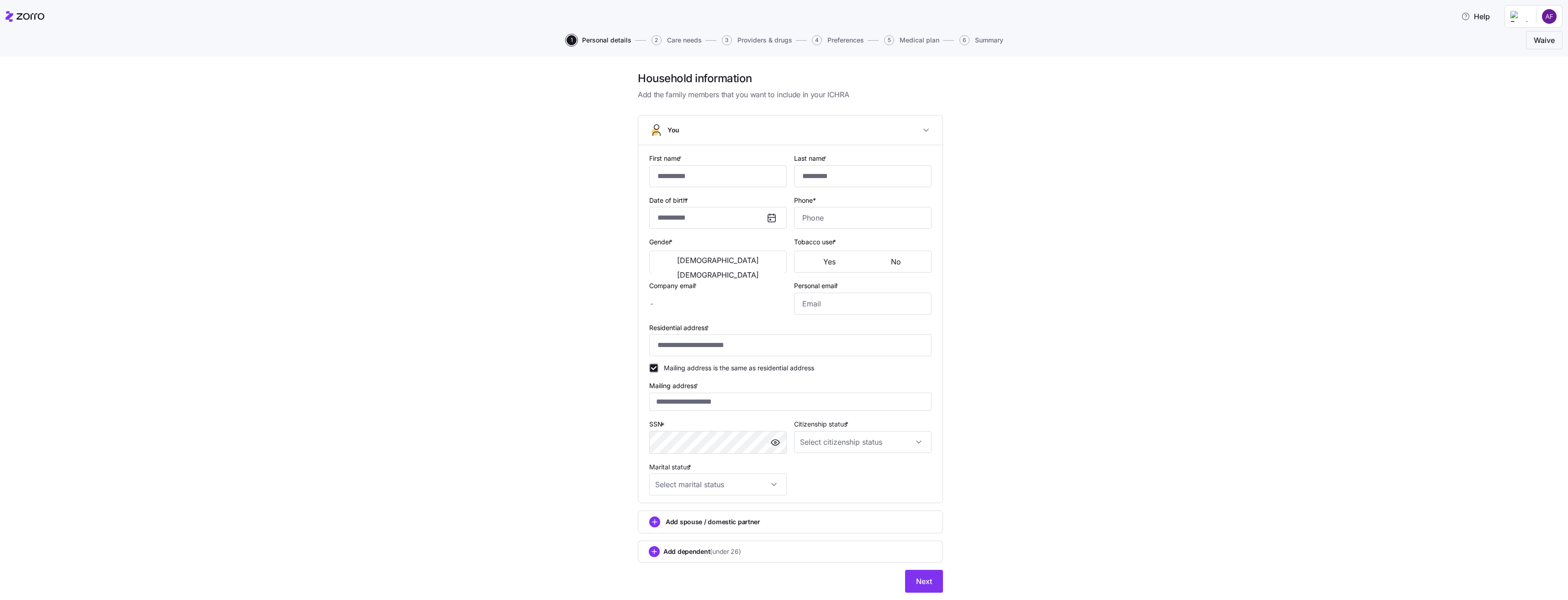
checkbox input "true"
type input "**********"
type input "[PHONE_NUMBER]"
type input "[DEMOGRAPHIC_DATA] citizen"
type input "Married"
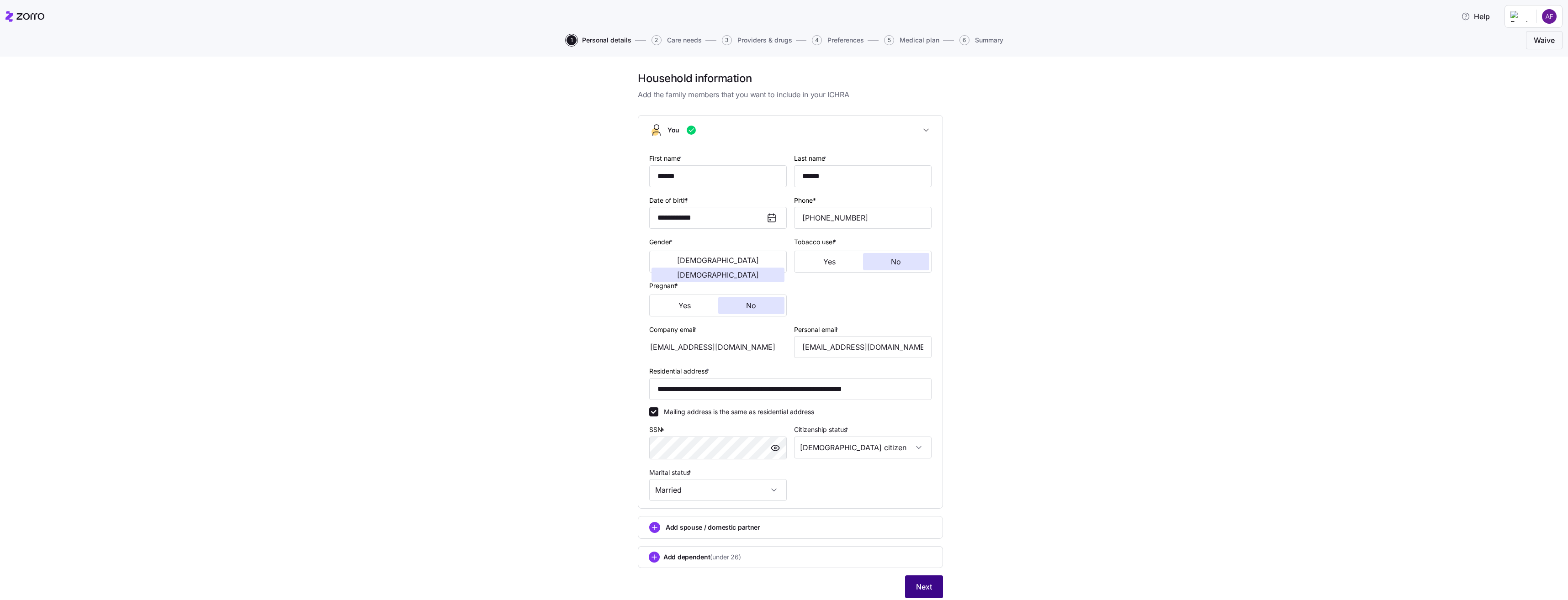
click at [921, 595] on button "Next" at bounding box center [924, 587] width 38 height 23
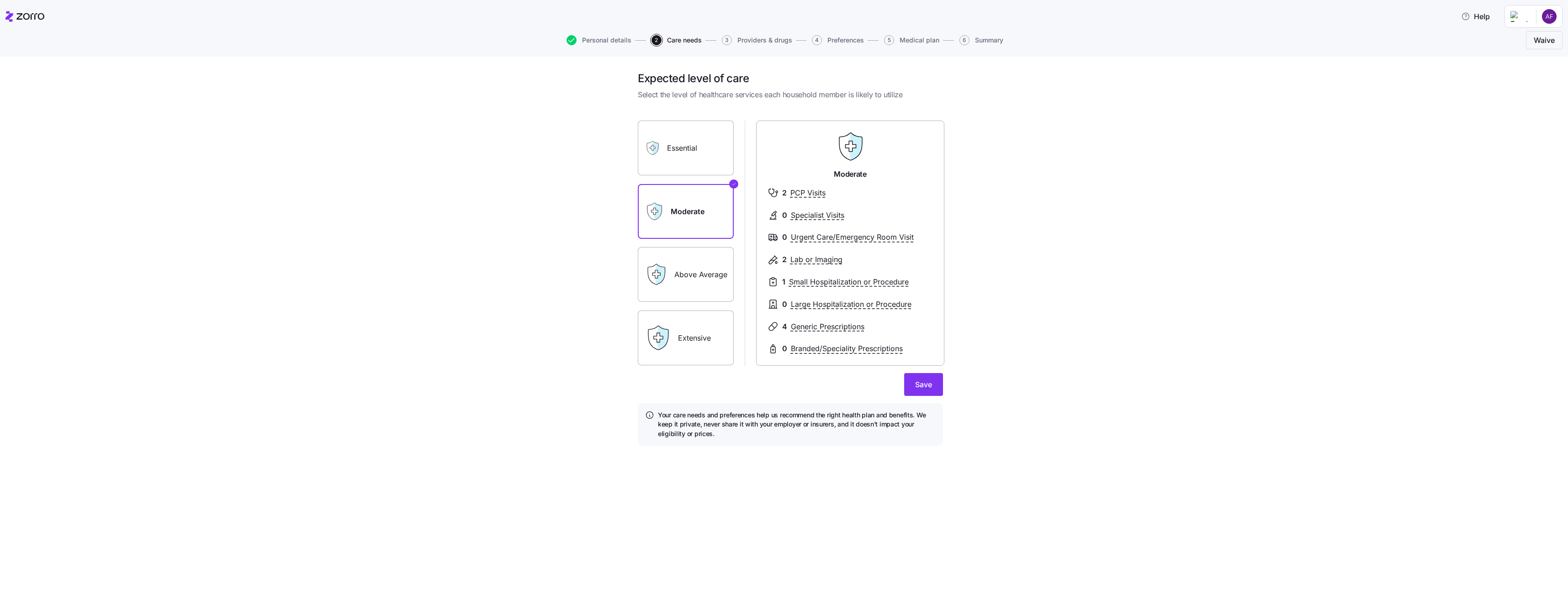
click at [719, 286] on label "Above Average" at bounding box center [686, 274] width 96 height 55
click at [0, 0] on input "Above Average" at bounding box center [0, 0] width 0 height 0
click at [713, 231] on label "Moderate" at bounding box center [686, 211] width 96 height 55
click at [0, 0] on input "Moderate" at bounding box center [0, 0] width 0 height 0
click at [928, 382] on span "Save" at bounding box center [924, 385] width 17 height 11
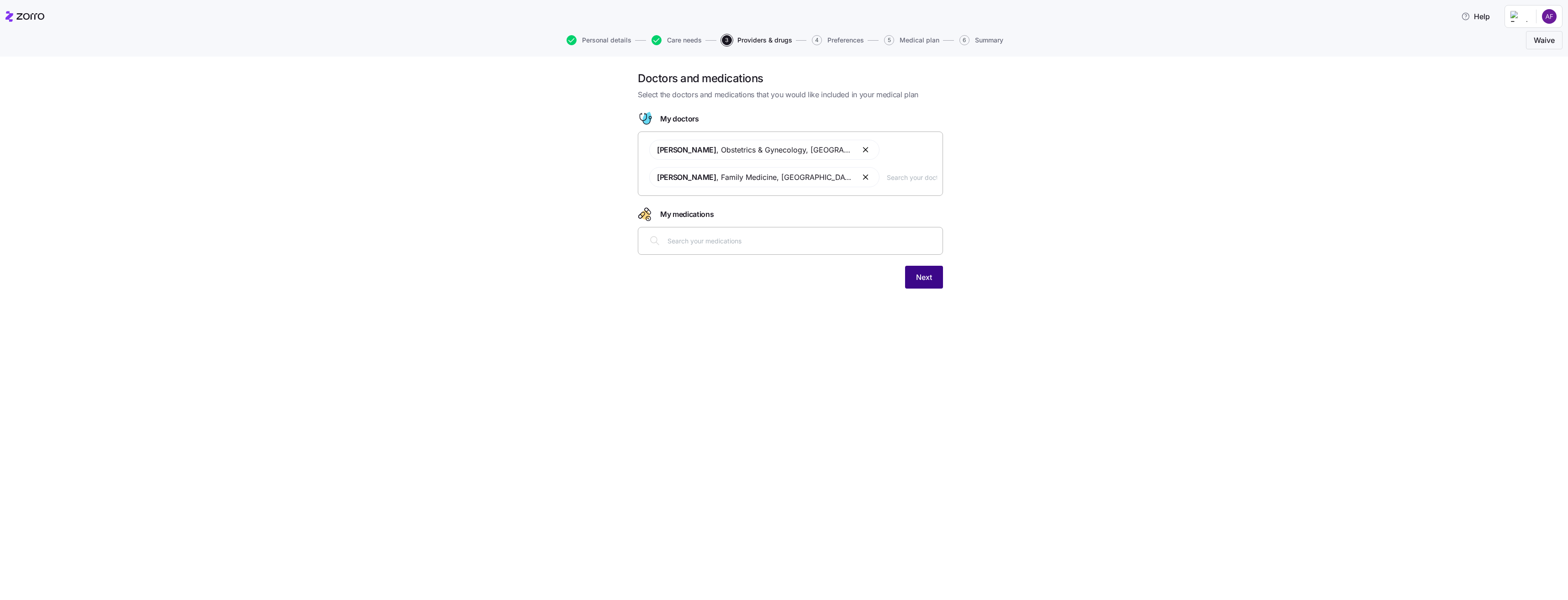
click at [935, 275] on button "Next" at bounding box center [924, 277] width 38 height 23
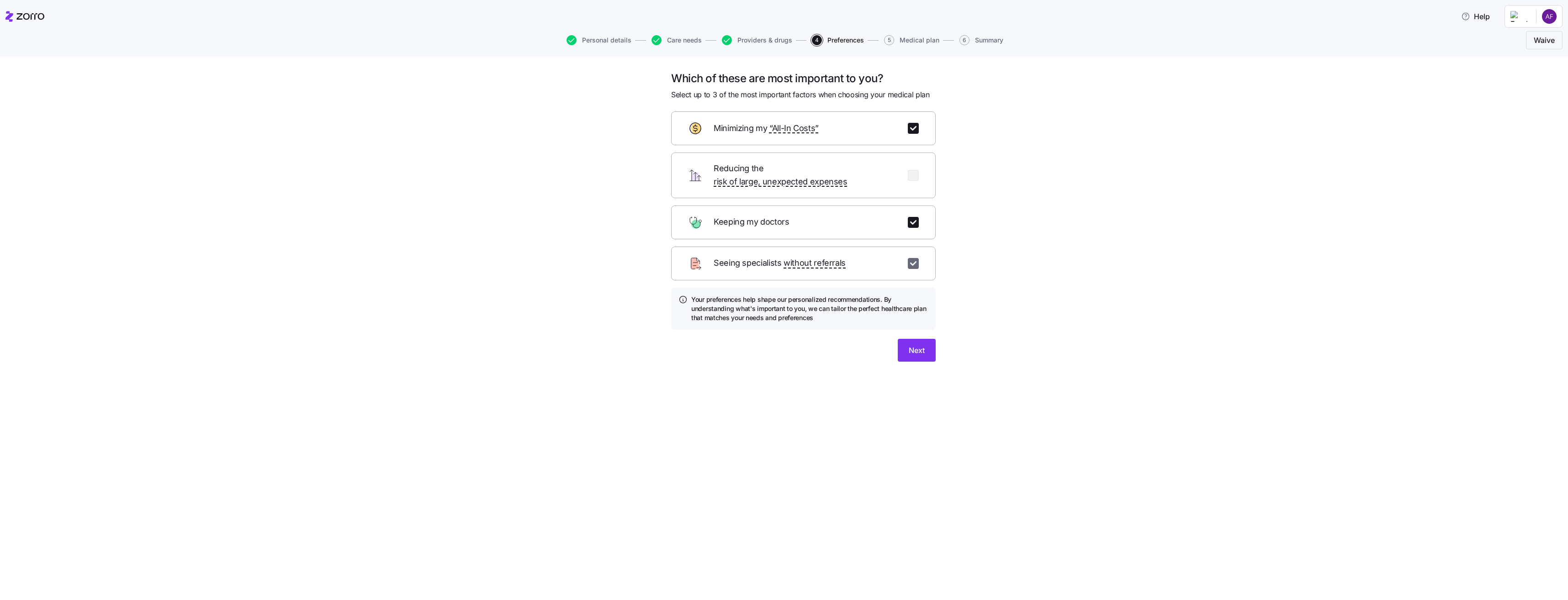
click at [915, 258] on input "checkbox" at bounding box center [913, 264] width 11 height 11
checkbox input "false"
click at [912, 173] on input "checkbox" at bounding box center [913, 176] width 11 height 11
checkbox input "true"
click at [923, 345] on span "Next" at bounding box center [917, 350] width 16 height 11
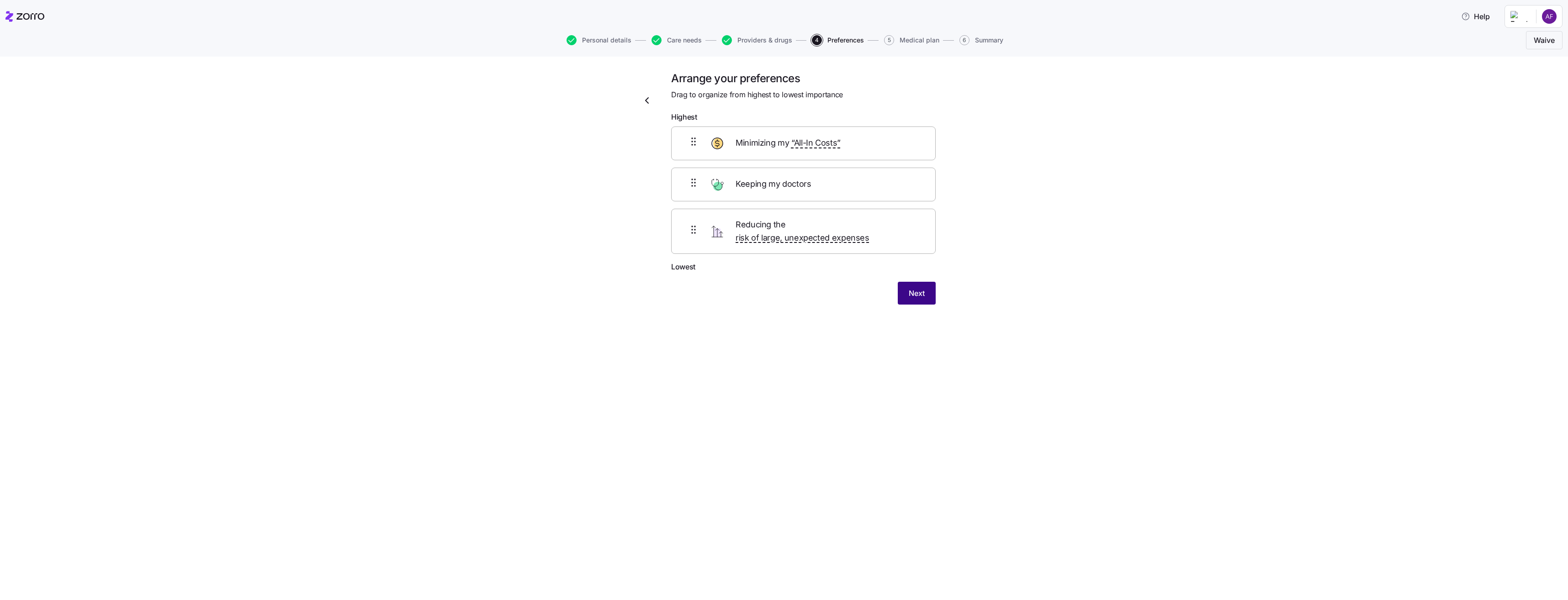
click at [919, 288] on span "Next" at bounding box center [917, 294] width 16 height 11
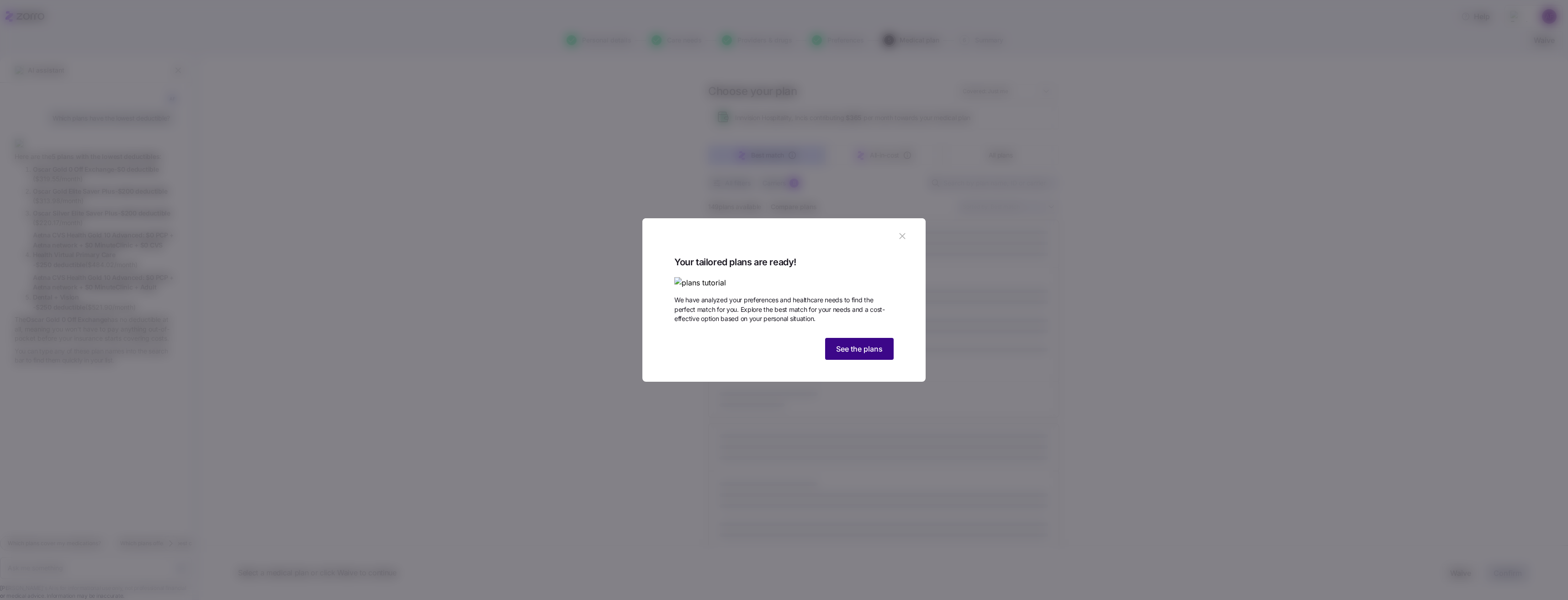
click at [876, 354] on span "See the plans" at bounding box center [859, 349] width 47 height 11
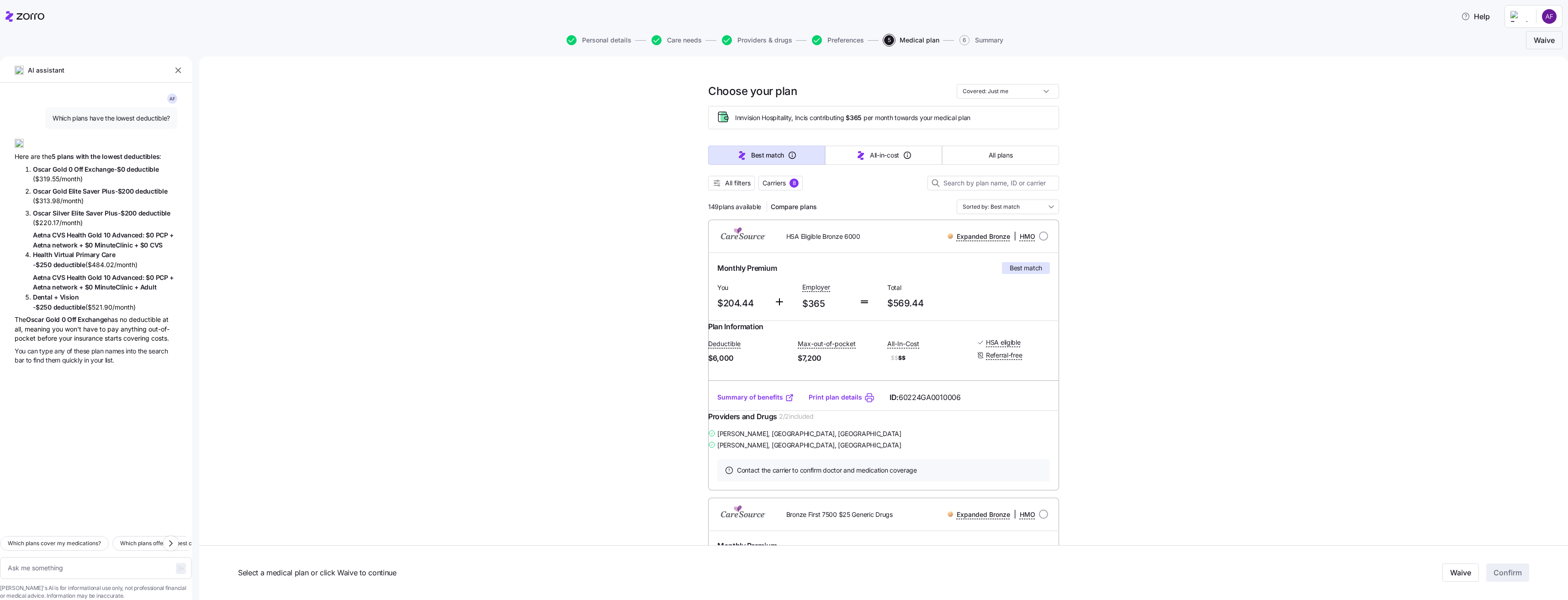
click at [768, 402] on link "Summary of benefits" at bounding box center [755, 397] width 77 height 9
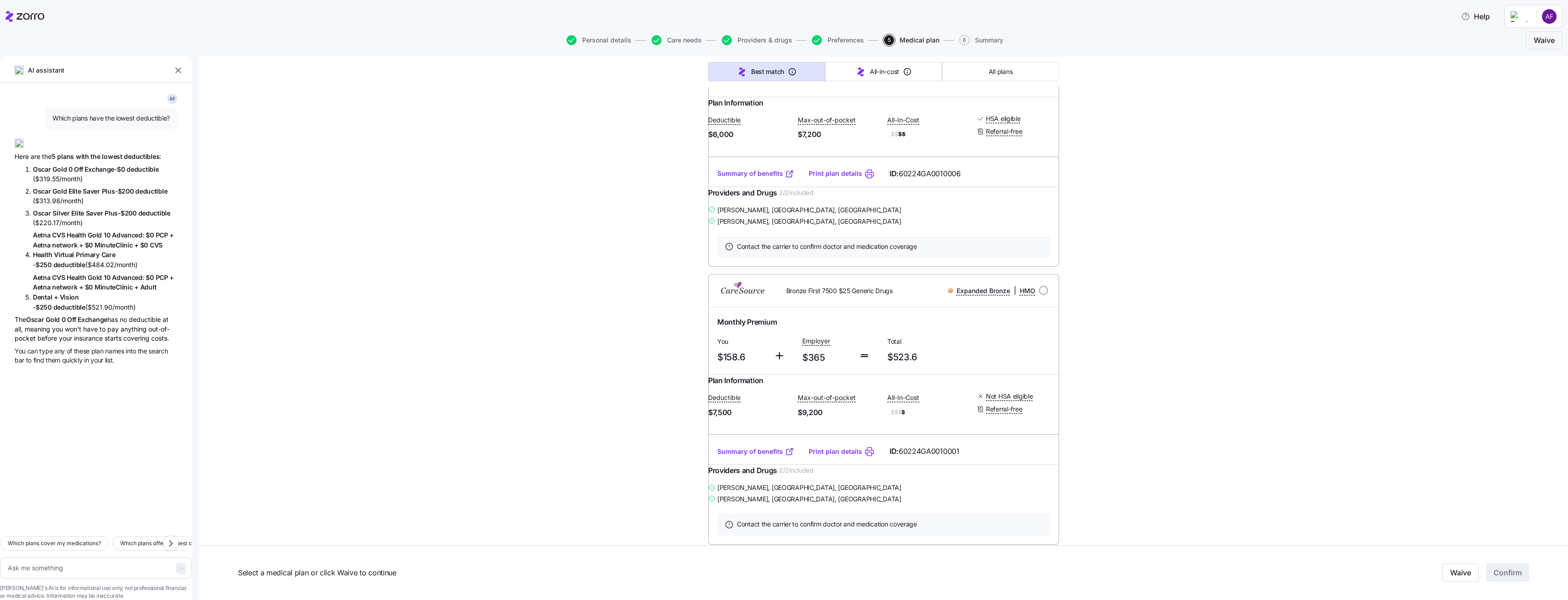
scroll to position [183, 0]
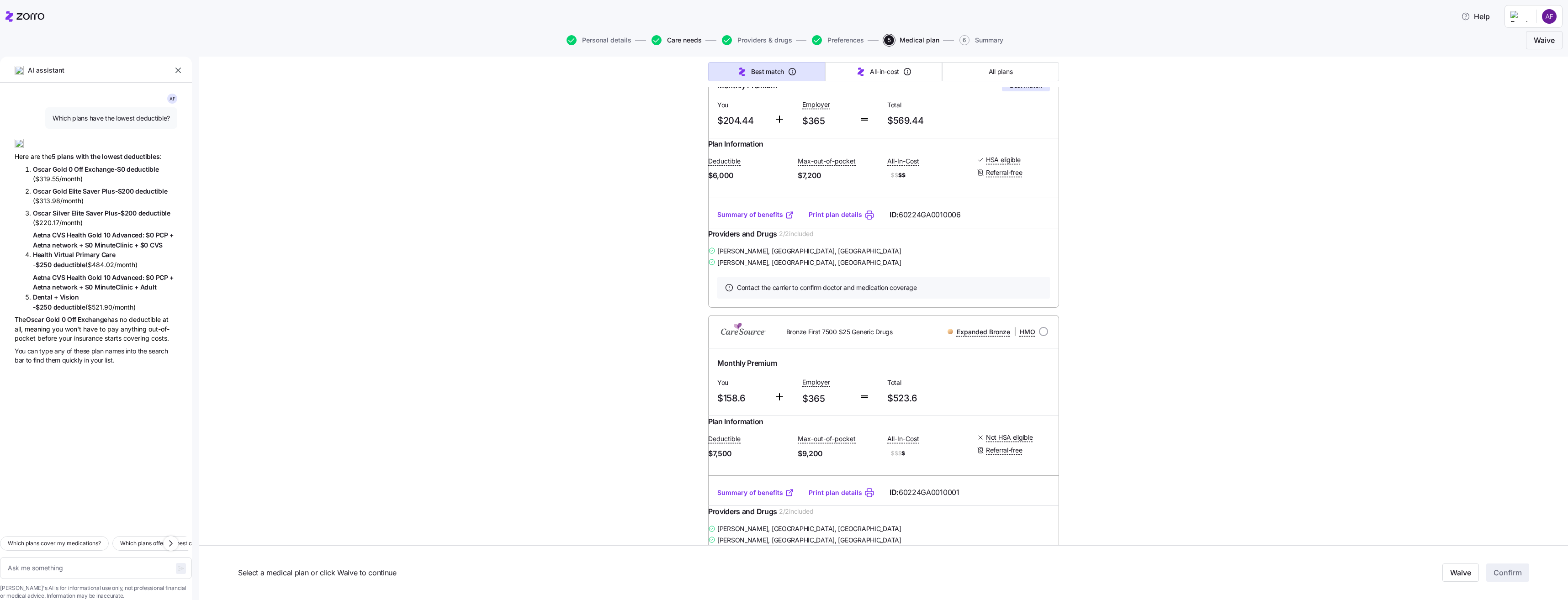
click at [688, 40] on span "Care needs" at bounding box center [684, 40] width 35 height 6
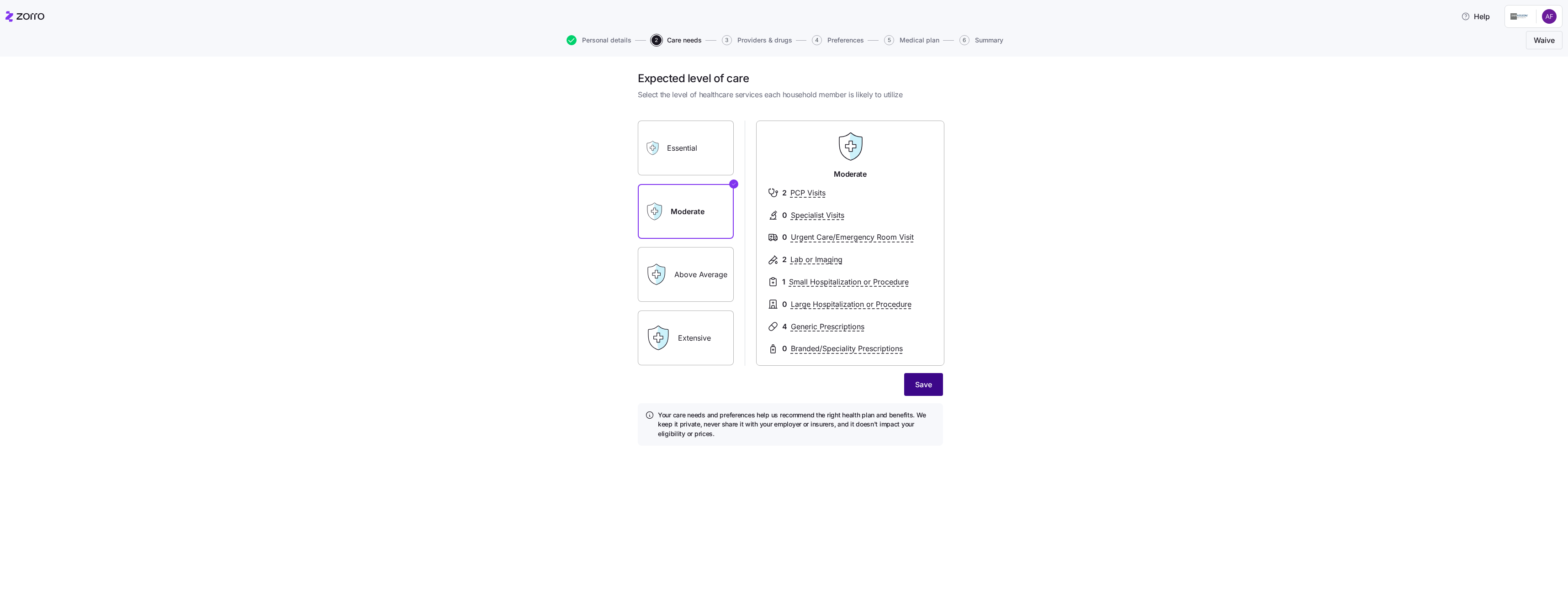
click at [926, 386] on span "Save" at bounding box center [924, 385] width 17 height 11
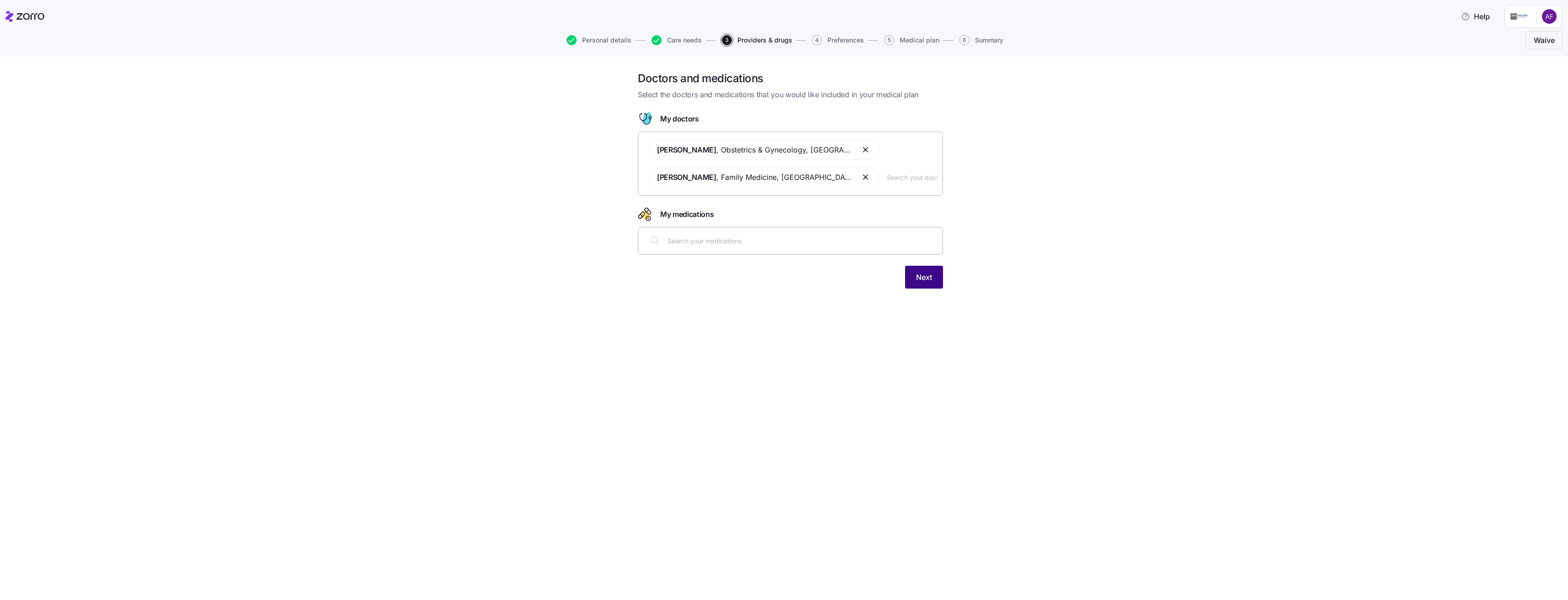
click at [930, 273] on span "Next" at bounding box center [924, 278] width 16 height 11
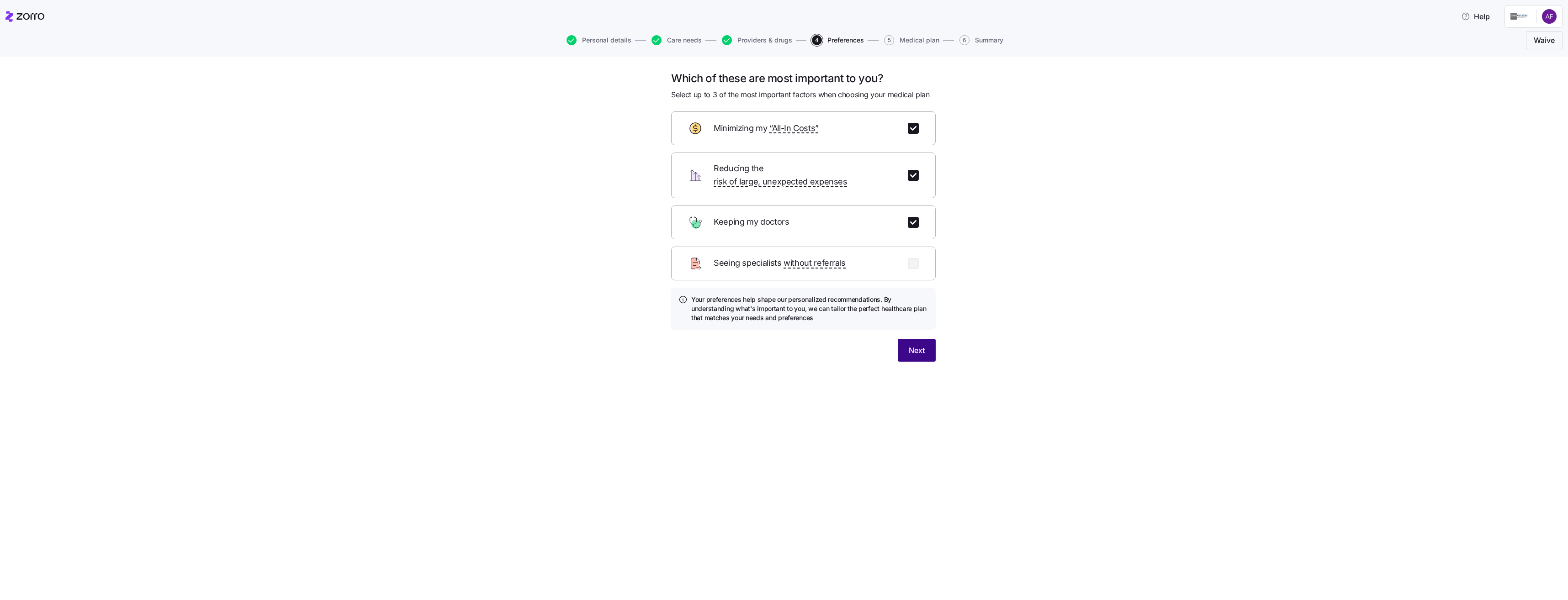
click at [926, 343] on button "Next" at bounding box center [917, 350] width 38 height 23
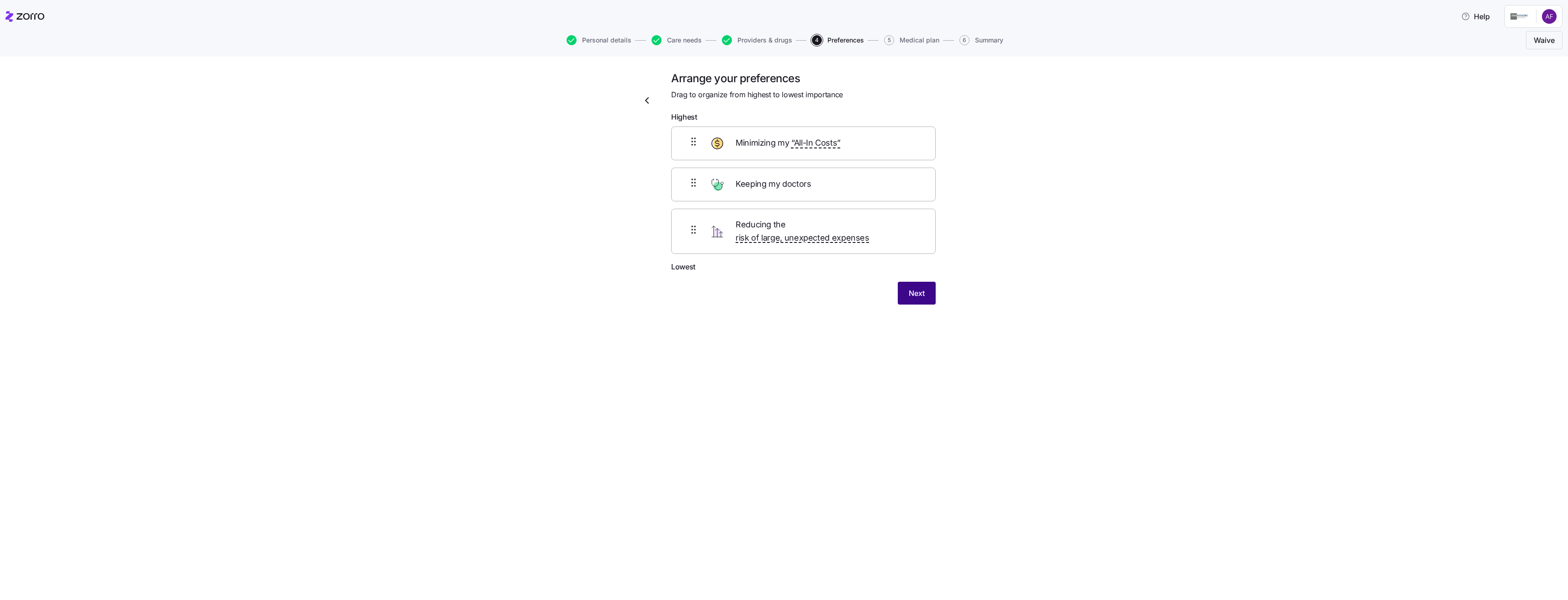
click at [916, 290] on button "Next" at bounding box center [917, 293] width 38 height 23
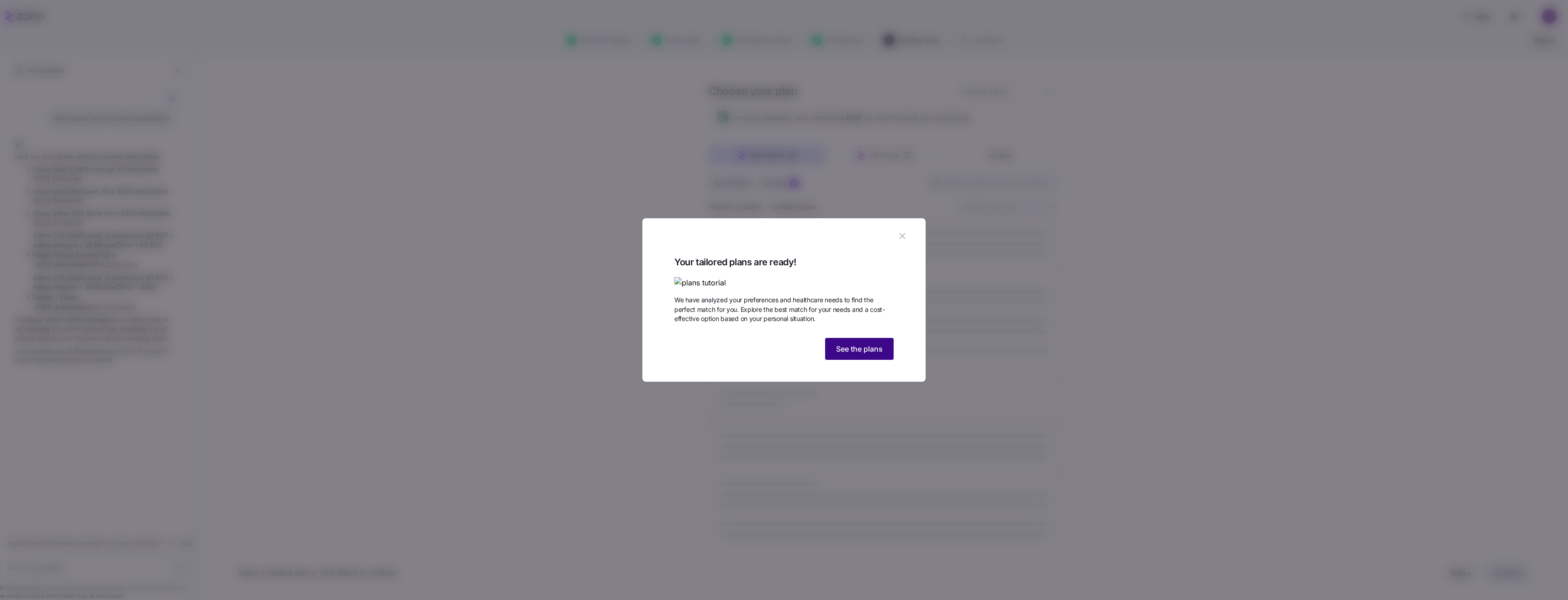
click at [879, 354] on span "See the plans" at bounding box center [859, 349] width 47 height 11
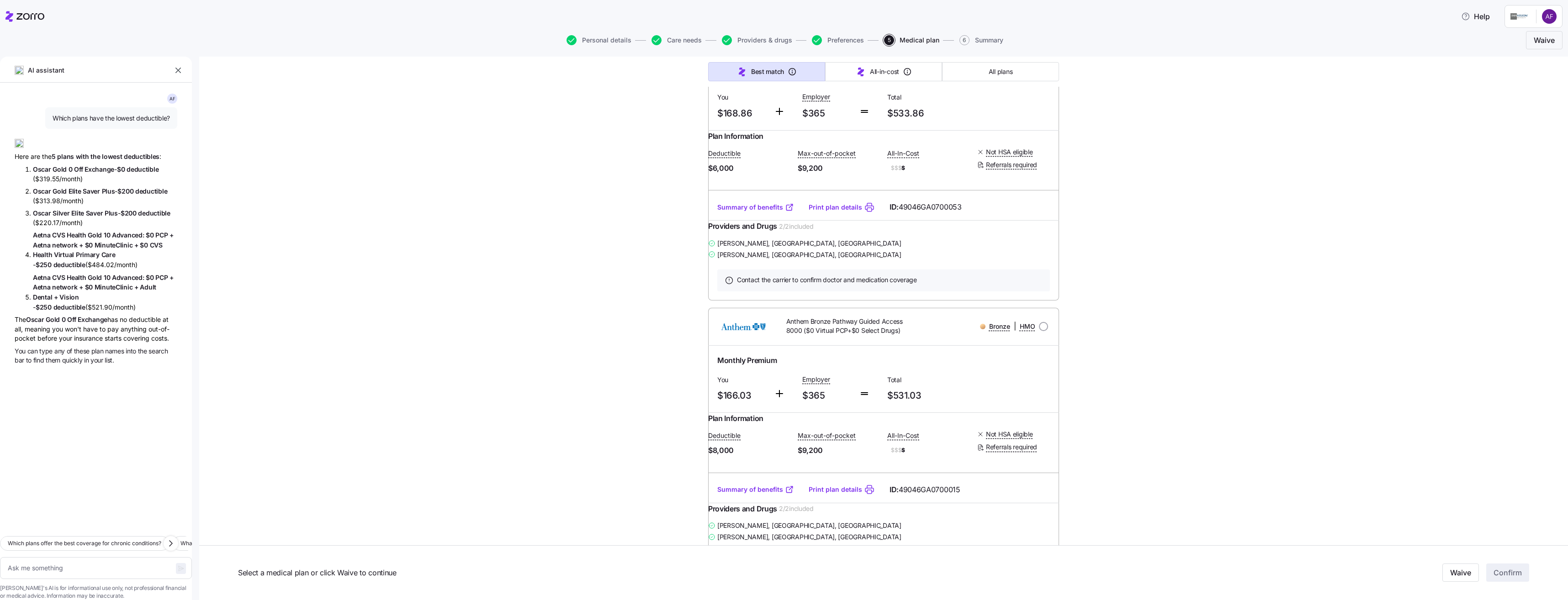
scroll to position [1280, 0]
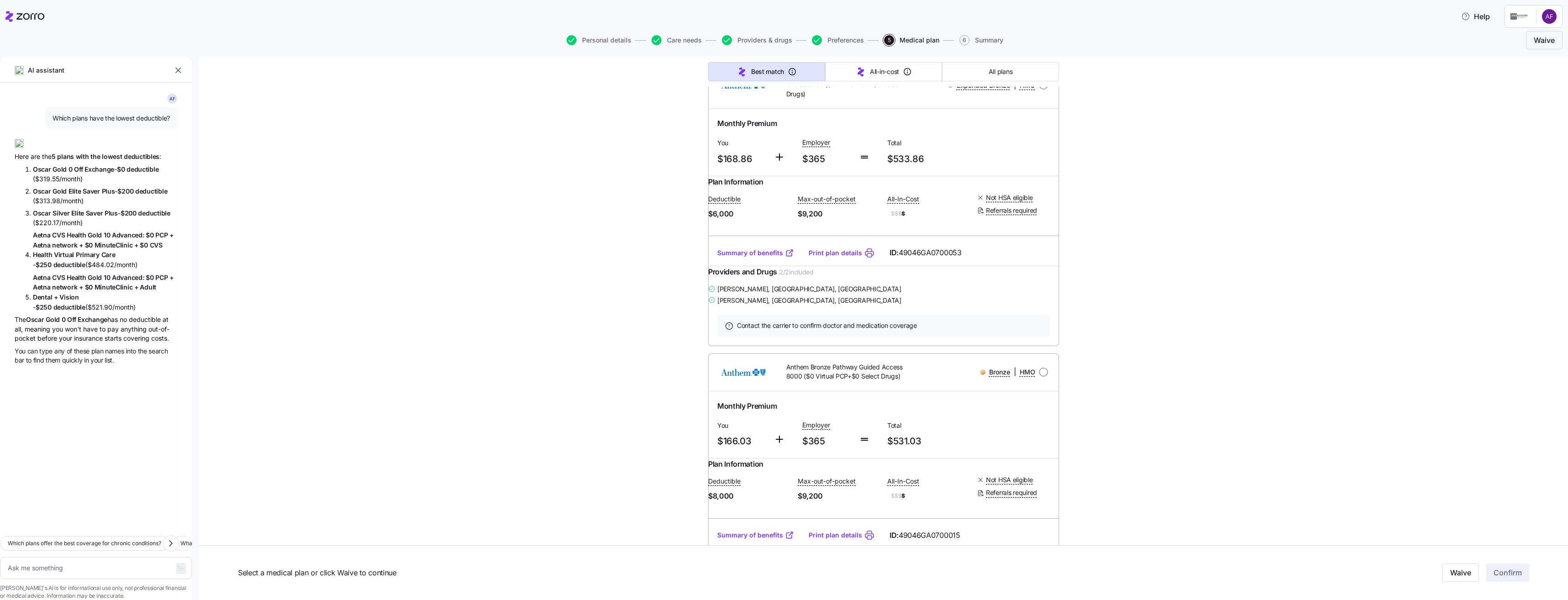
click at [771, 257] on link "Summary of benefits" at bounding box center [755, 253] width 77 height 9
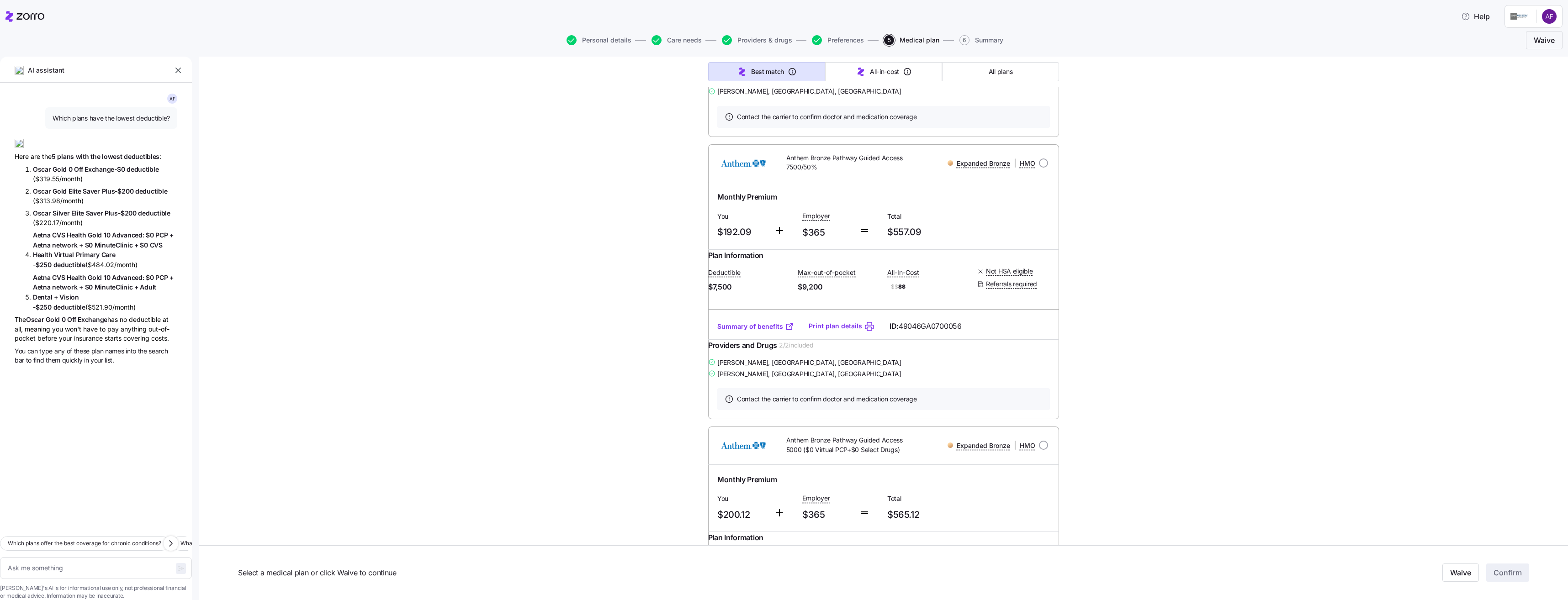
scroll to position [2056, 0]
click at [774, 45] on link "Summary of benefits" at bounding box center [755, 40] width 77 height 9
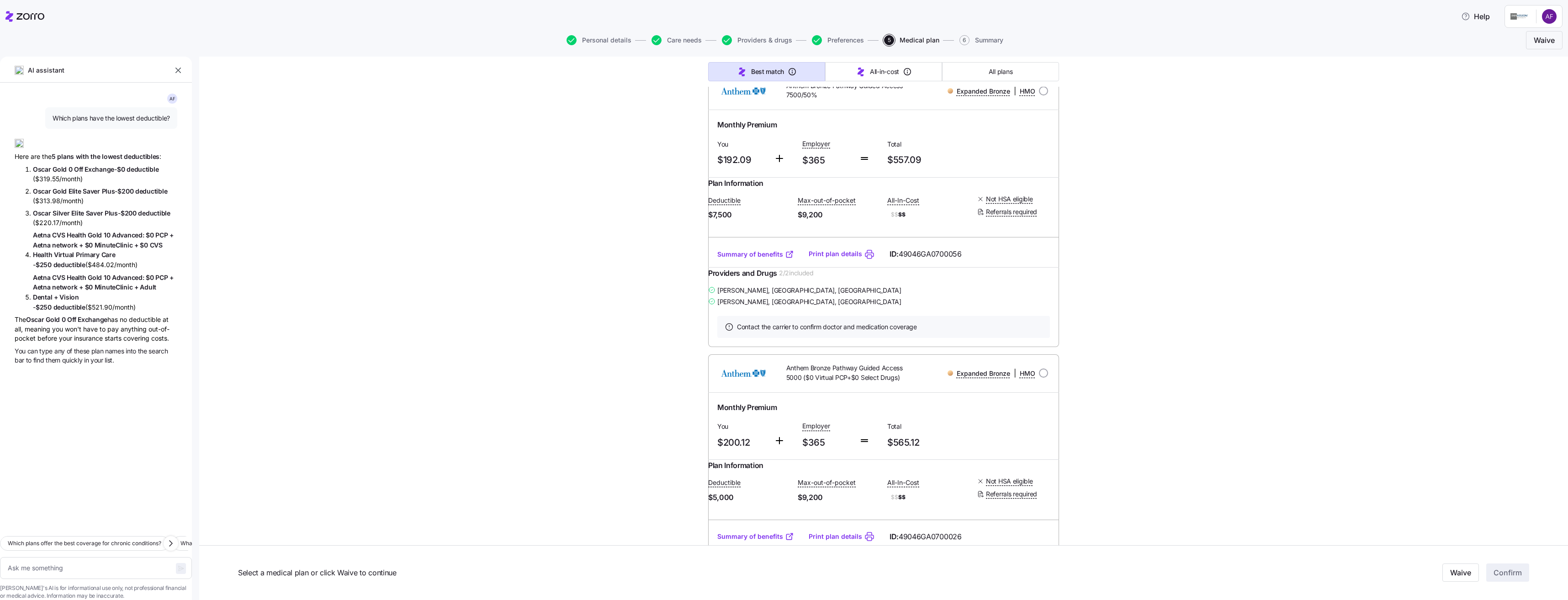
scroll to position [2147, 0]
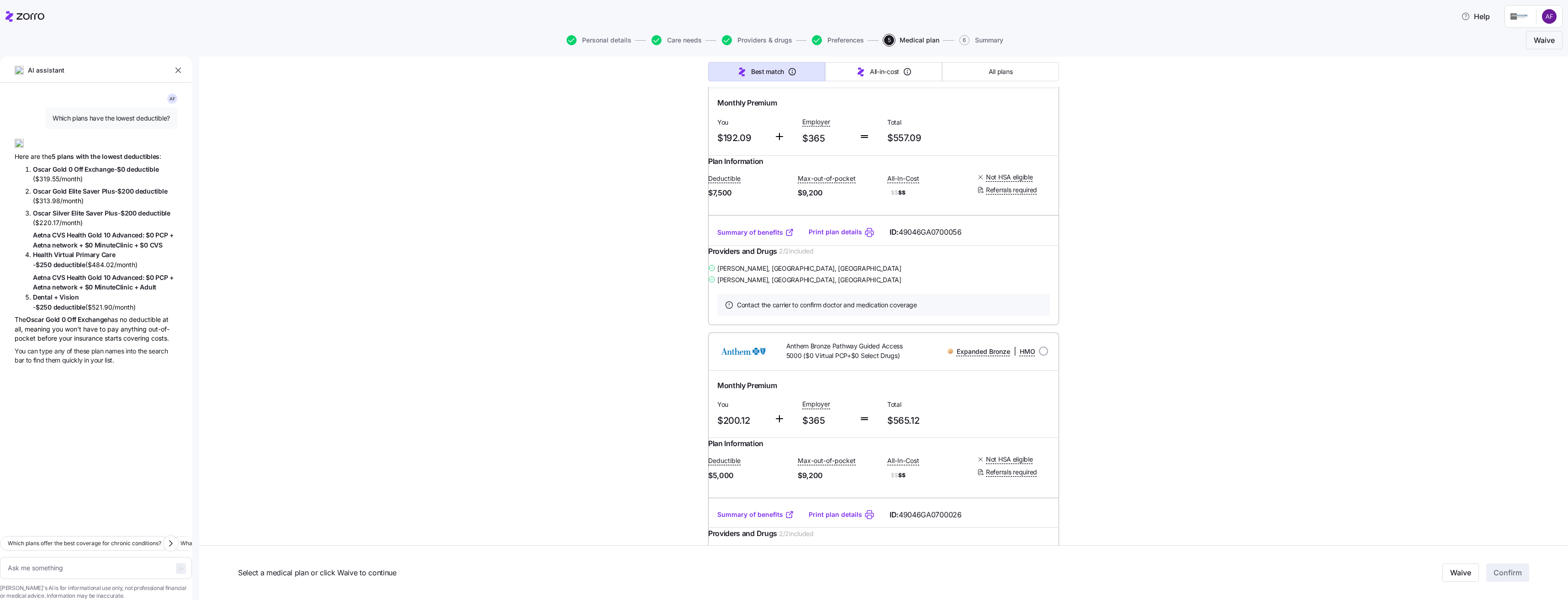
click at [751, 237] on link "Summary of benefits" at bounding box center [755, 232] width 77 height 9
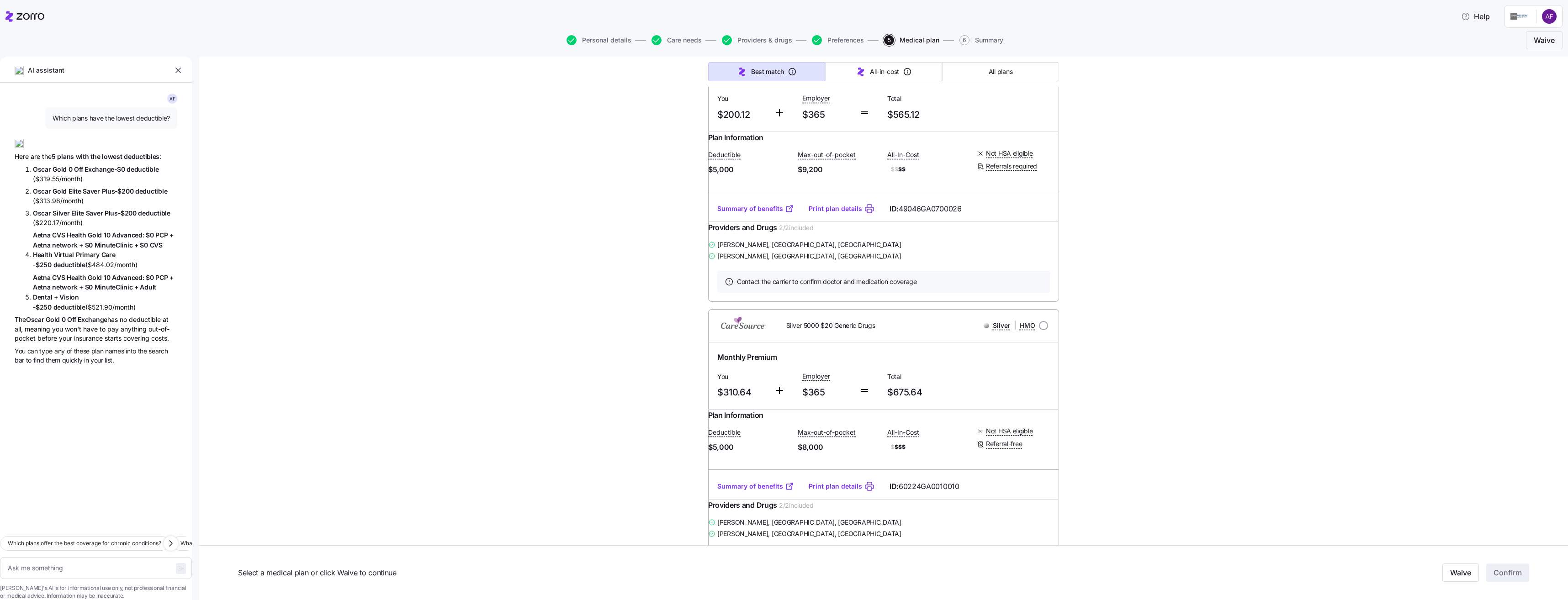
scroll to position [2467, 0]
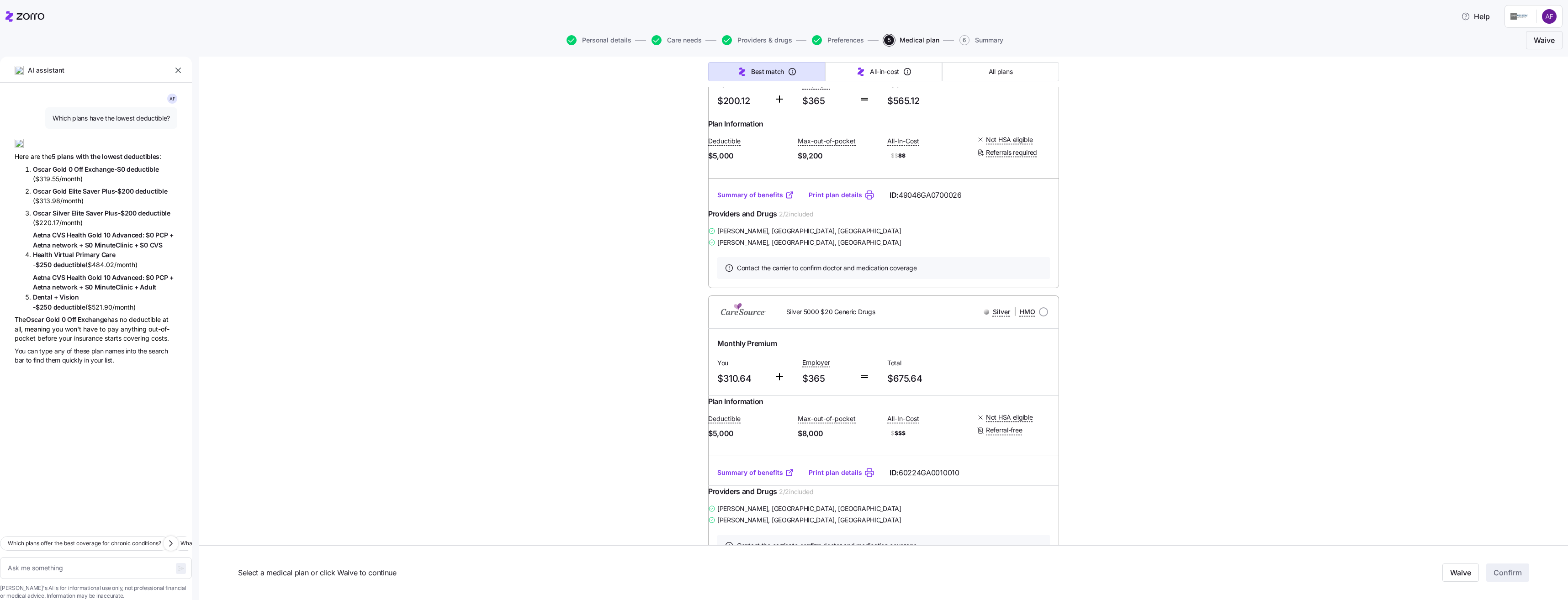
click at [769, 200] on link "Summary of benefits" at bounding box center [755, 195] width 77 height 9
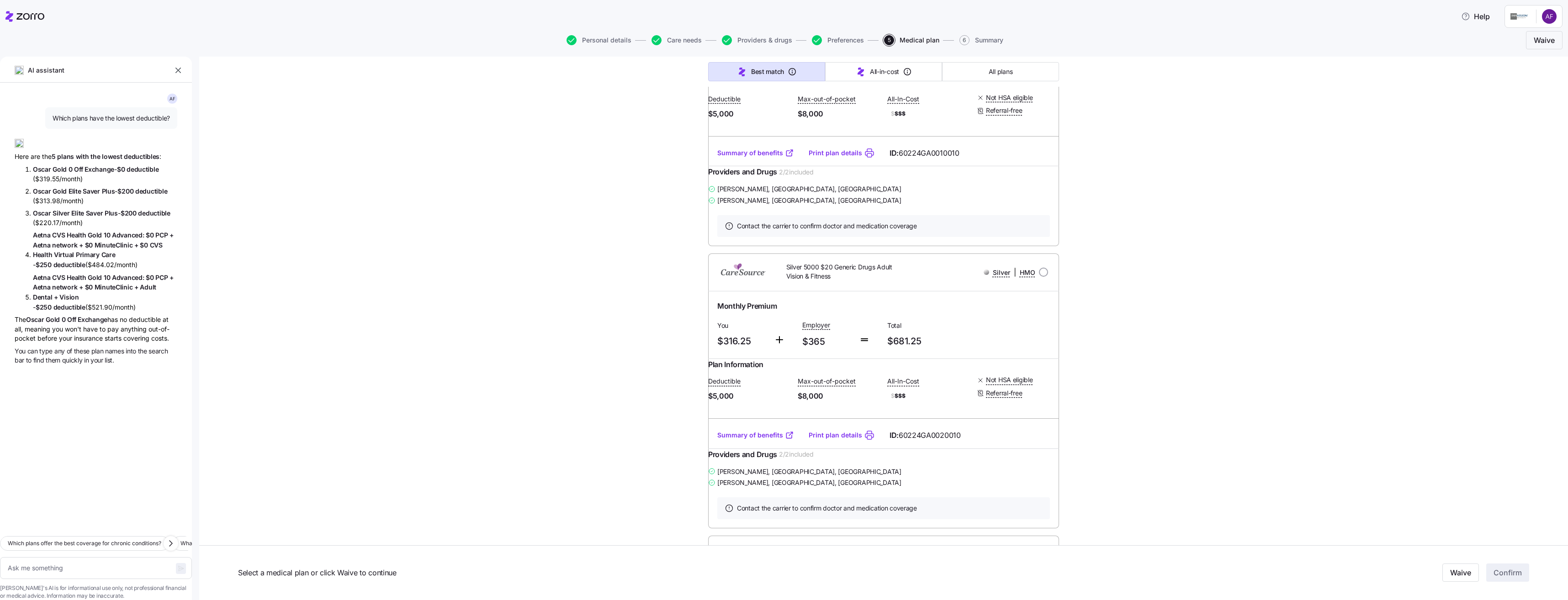
scroll to position [2833, 0]
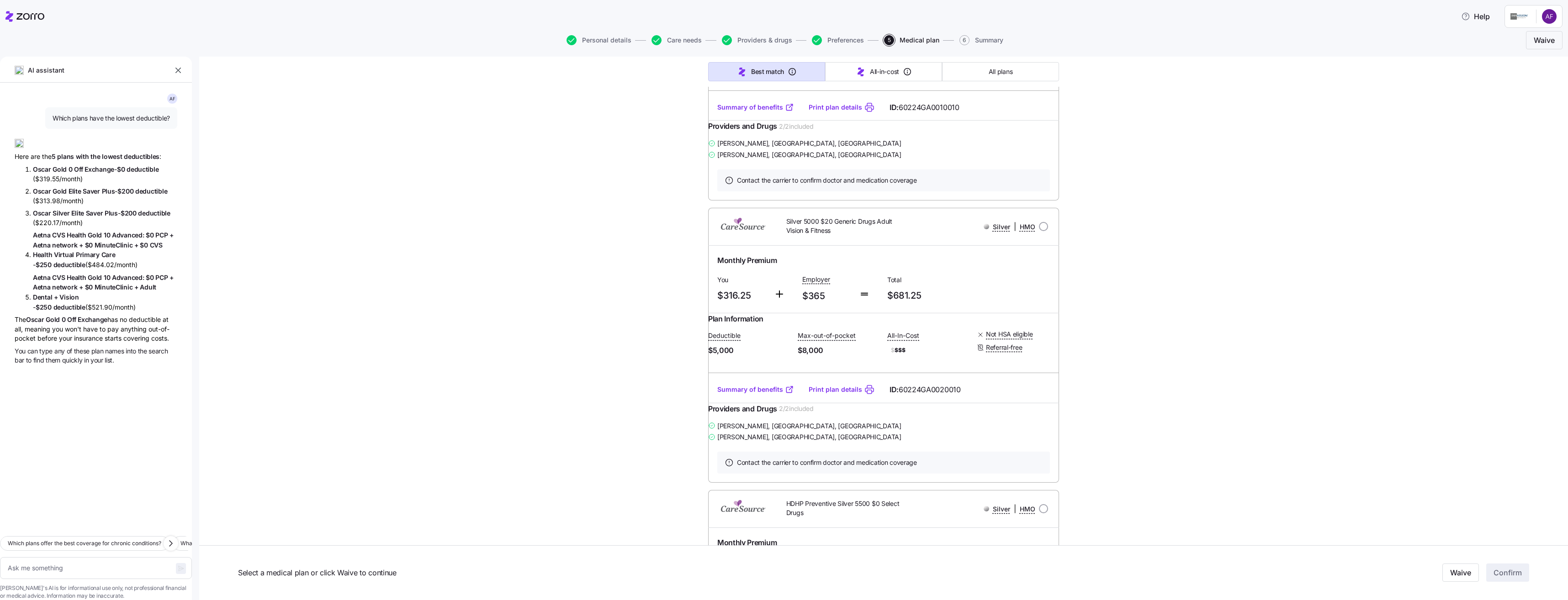
click at [771, 112] on link "Summary of benefits" at bounding box center [755, 107] width 77 height 9
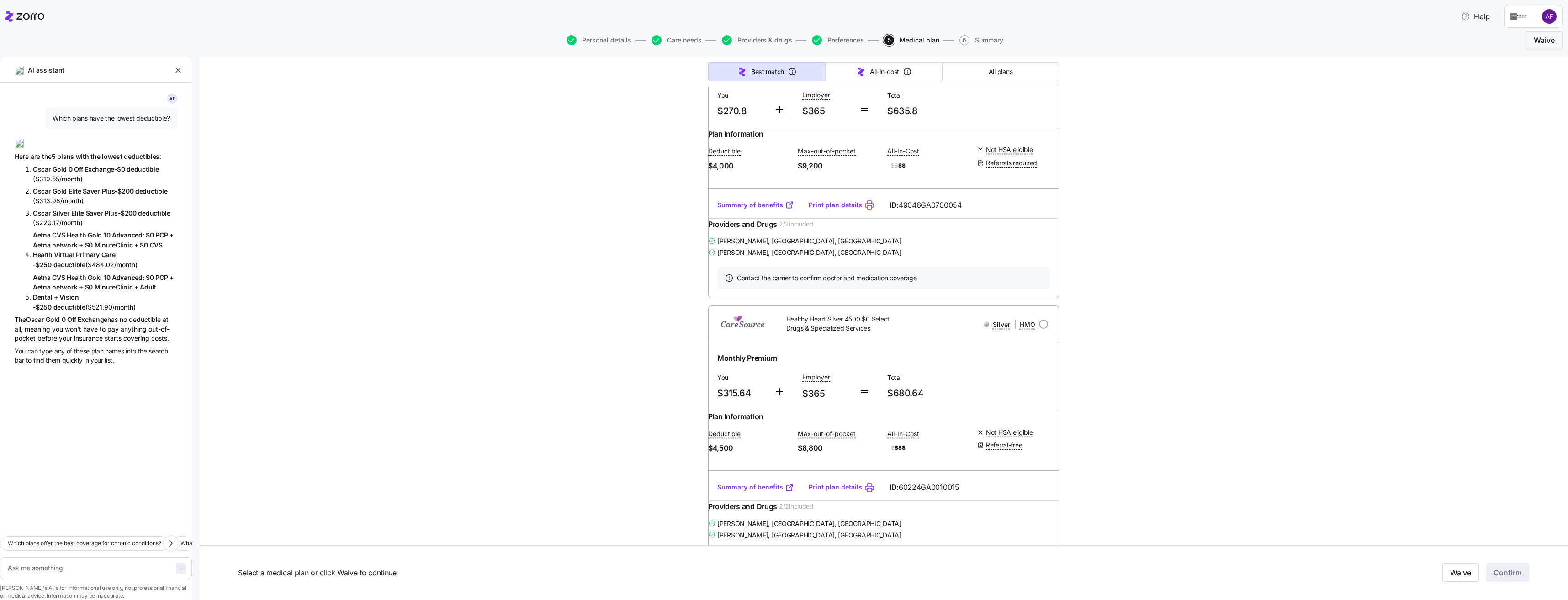
scroll to position [4432, 0]
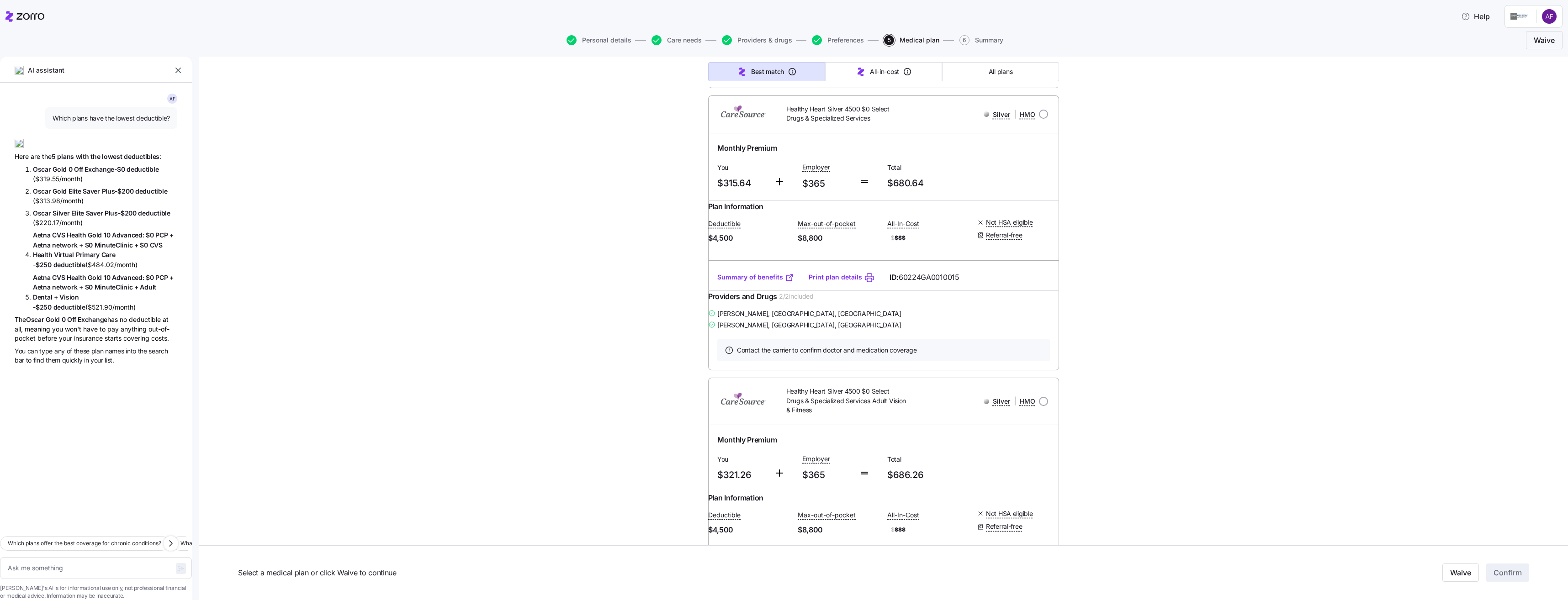
scroll to position [4660, 0]
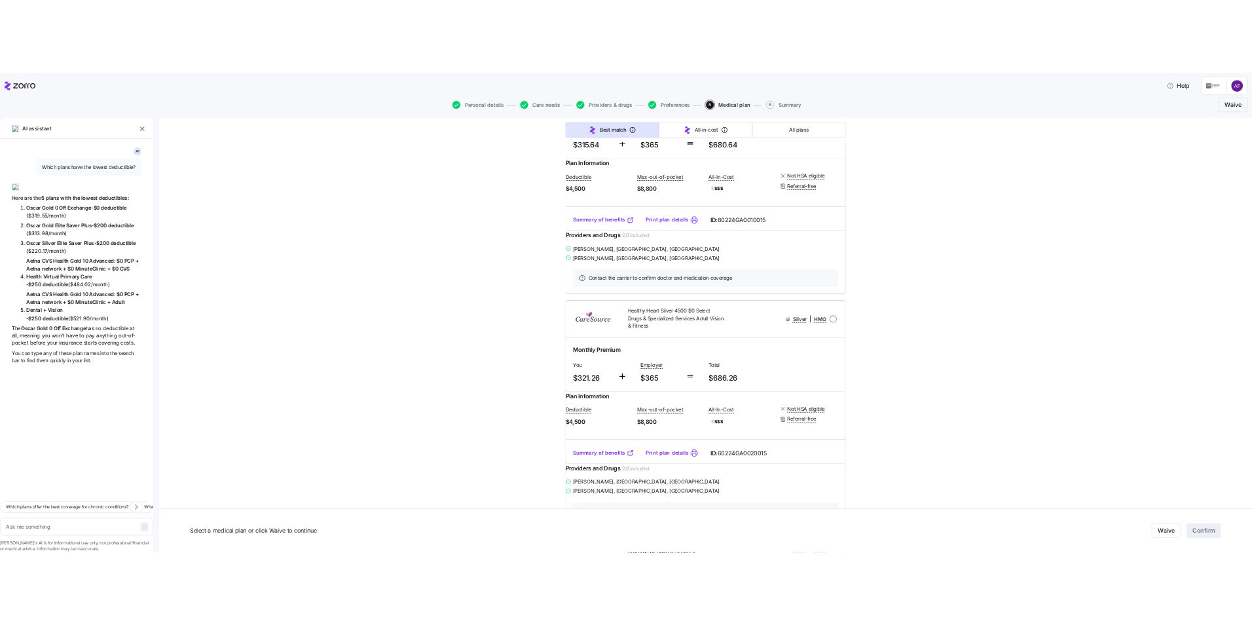
scroll to position [6745, 0]
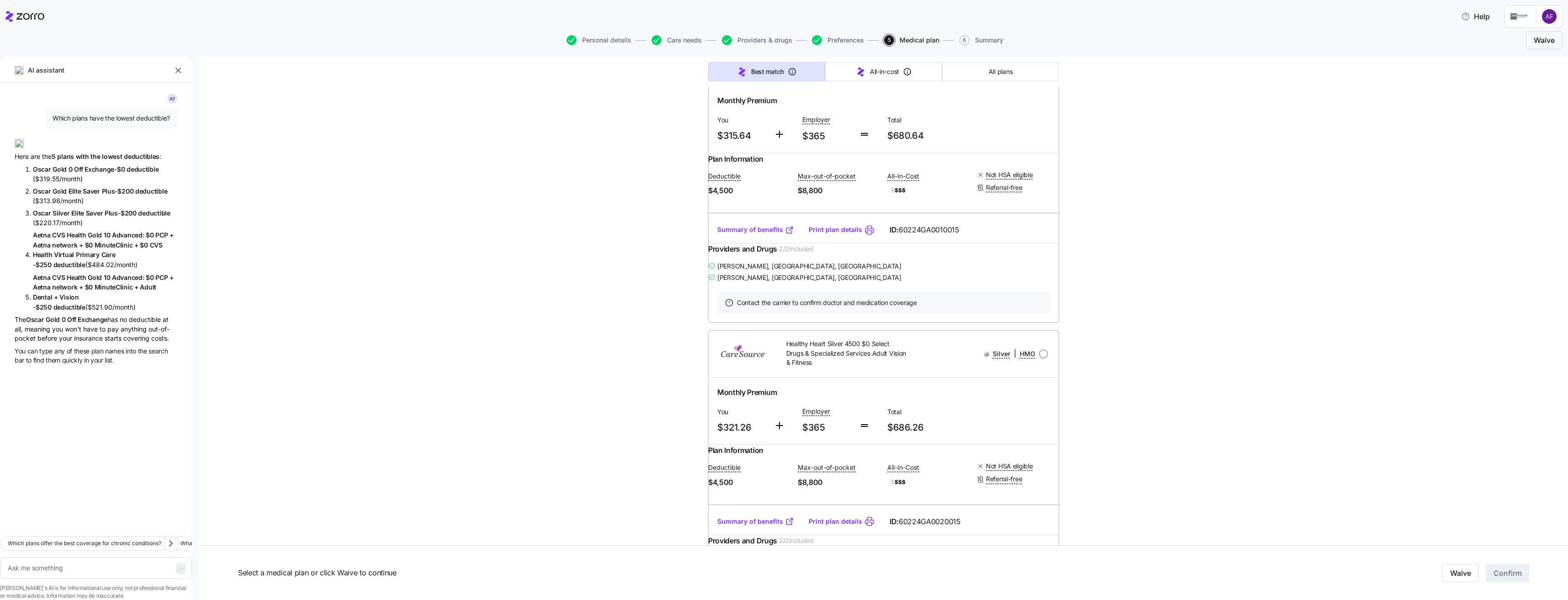
type textarea "x"
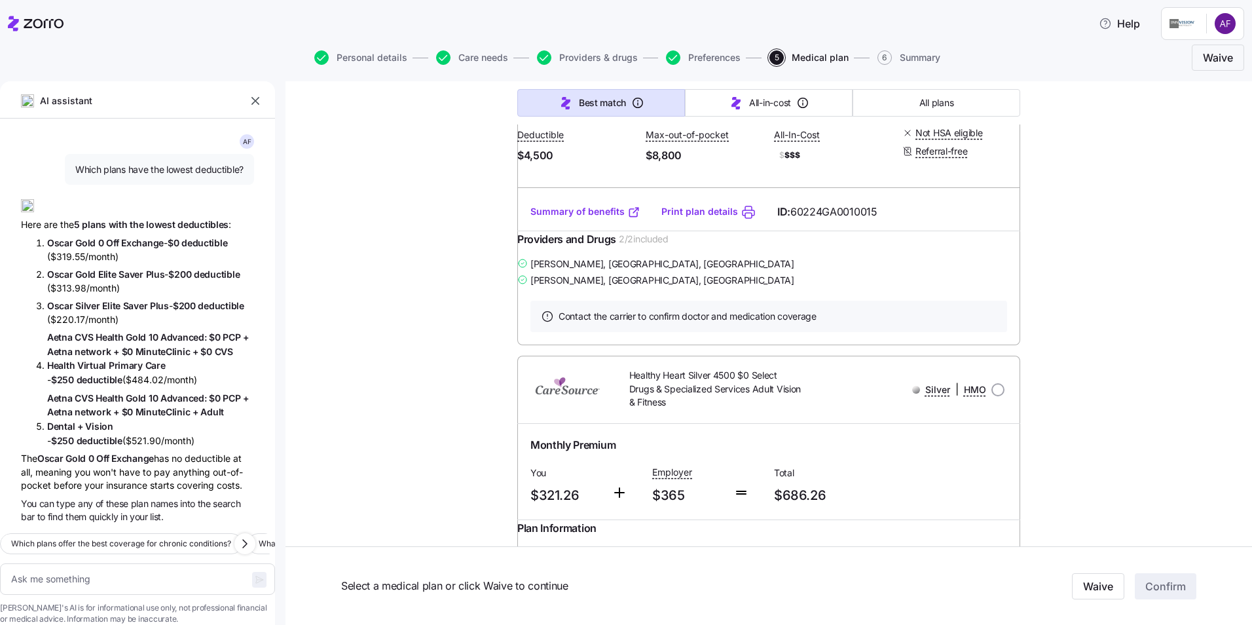
scroll to position [6848, 0]
